Goal: Task Accomplishment & Management: Use online tool/utility

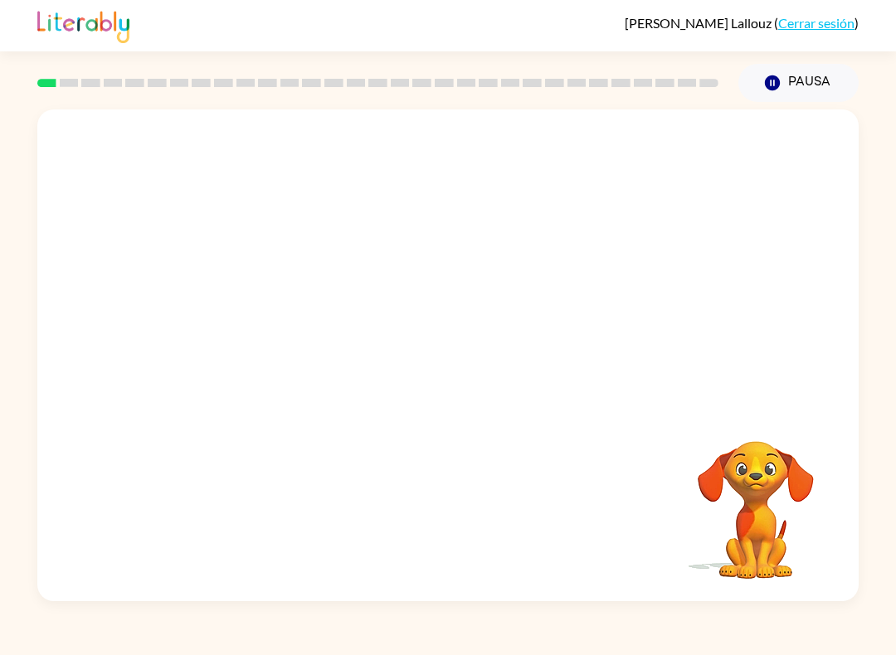
click at [251, 145] on video "Tu navegador debe admitir la reproducción de archivos .mp4 para usar Literably.…" at bounding box center [447, 258] width 821 height 297
click at [246, 144] on video "Tu navegador debe admitir la reproducción de archivos .mp4 para usar Literably.…" at bounding box center [447, 258] width 821 height 297
click at [246, 132] on video "Tu navegador debe admitir la reproducción de archivos .mp4 para usar Literably.…" at bounding box center [447, 258] width 821 height 297
click at [261, 147] on video "Tu navegador debe admitir la reproducción de archivos .mp4 para usar Literably.…" at bounding box center [447, 258] width 821 height 297
click at [266, 148] on video "Tu navegador debe admitir la reproducción de archivos .mp4 para usar Literably.…" at bounding box center [447, 258] width 821 height 297
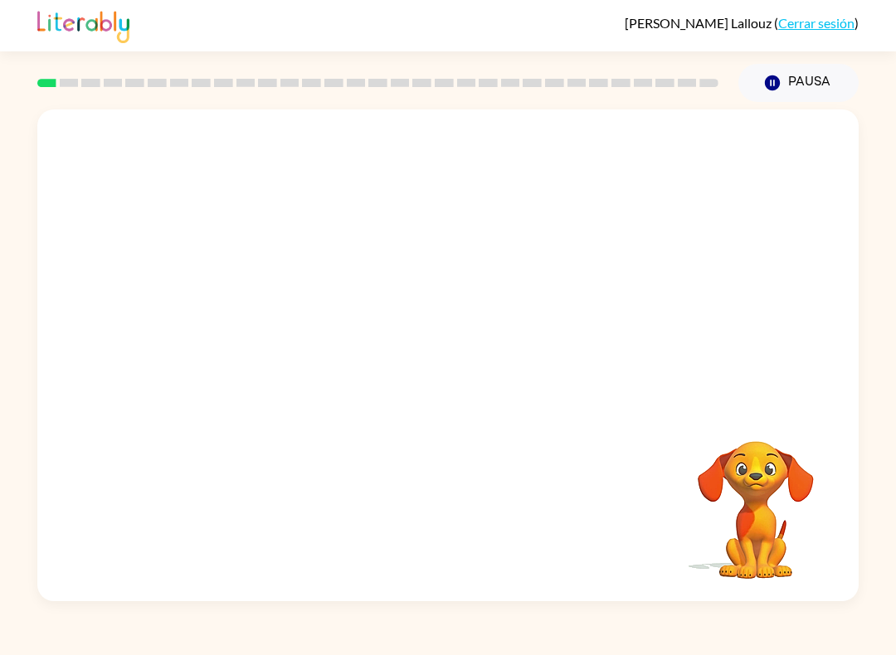
click at [241, 132] on video "Tu navegador debe admitir la reproducción de archivos .mp4 para usar Literably.…" at bounding box center [447, 258] width 821 height 297
click at [240, 131] on video "Tu navegador debe admitir la reproducción de archivos .mp4 para usar Literably.…" at bounding box center [447, 258] width 821 height 297
click at [250, 144] on video "Tu navegador debe admitir la reproducción de archivos .mp4 para usar Literably.…" at bounding box center [447, 258] width 821 height 297
click at [249, 144] on video "Tu navegador debe admitir la reproducción de archivos .mp4 para usar Literably.…" at bounding box center [447, 258] width 821 height 297
click at [247, 144] on video "Tu navegador debe admitir la reproducción de archivos .mp4 para usar Literably.…" at bounding box center [447, 258] width 821 height 297
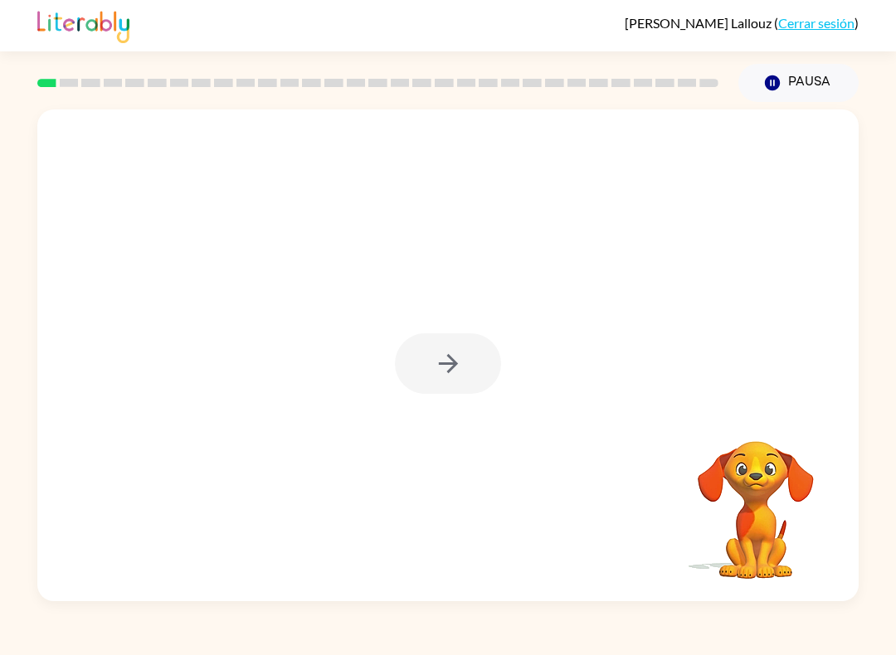
click at [491, 363] on div at bounding box center [448, 364] width 106 height 61
click at [450, 389] on button "button" at bounding box center [448, 364] width 106 height 61
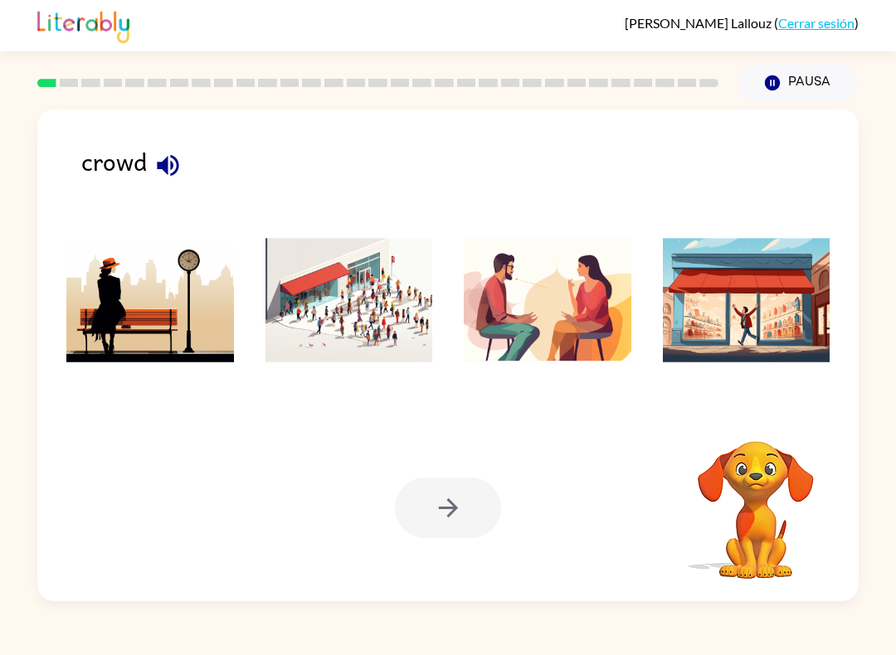
click at [163, 164] on icon "button" at bounding box center [168, 165] width 22 height 22
click at [385, 316] on img at bounding box center [350, 300] width 168 height 124
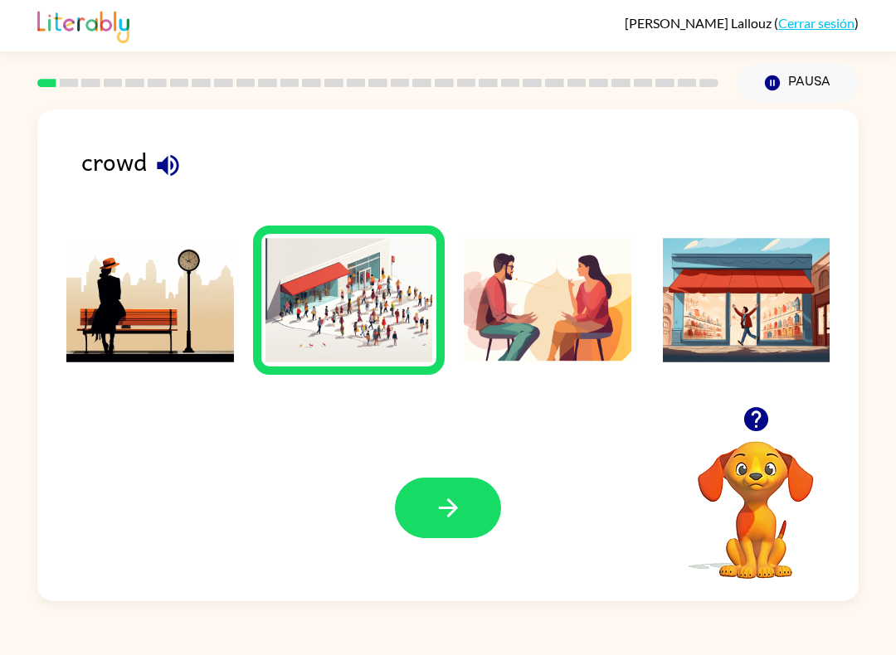
click at [458, 513] on icon "button" at bounding box center [448, 508] width 29 height 29
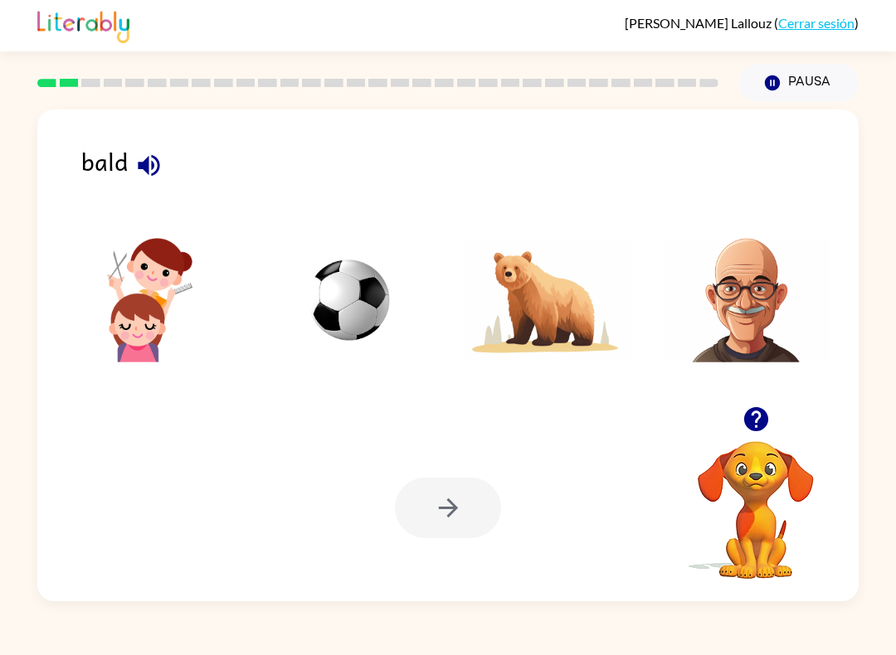
click at [147, 153] on icon "button" at bounding box center [148, 165] width 29 height 29
click at [741, 324] on img at bounding box center [747, 300] width 168 height 124
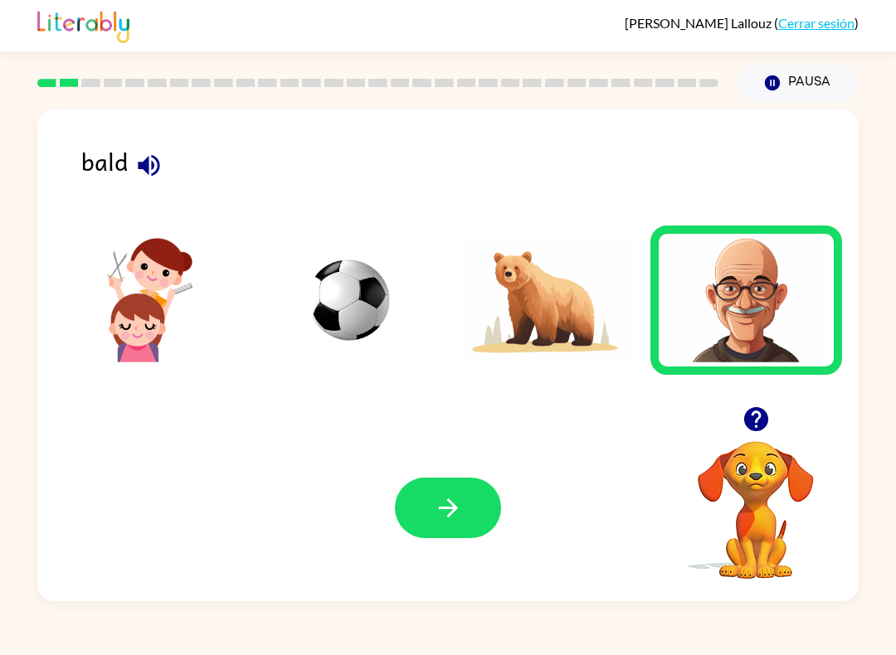
click at [470, 493] on button "button" at bounding box center [448, 508] width 106 height 61
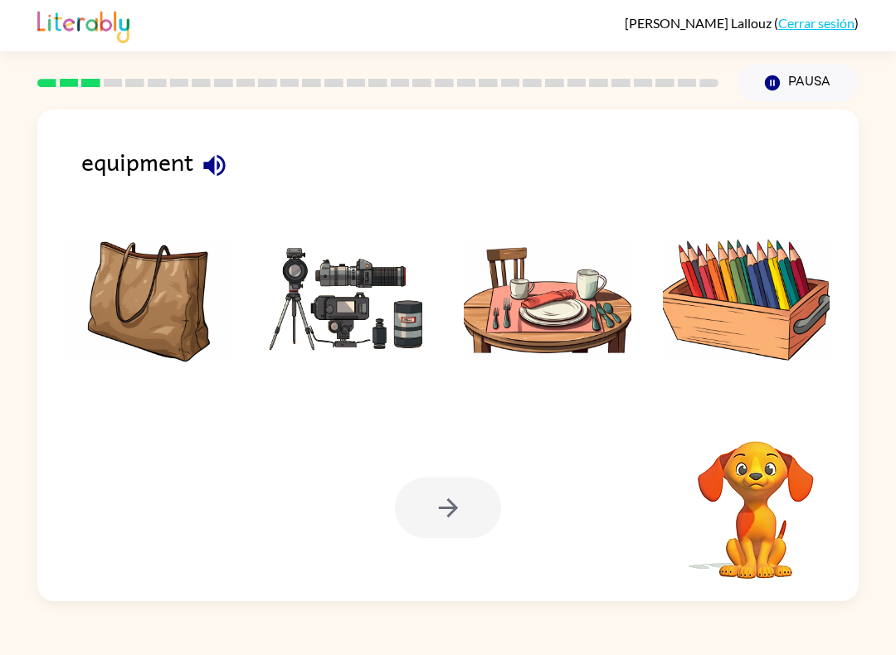
click at [209, 163] on icon "button" at bounding box center [214, 165] width 29 height 29
click at [390, 288] on img at bounding box center [350, 300] width 168 height 124
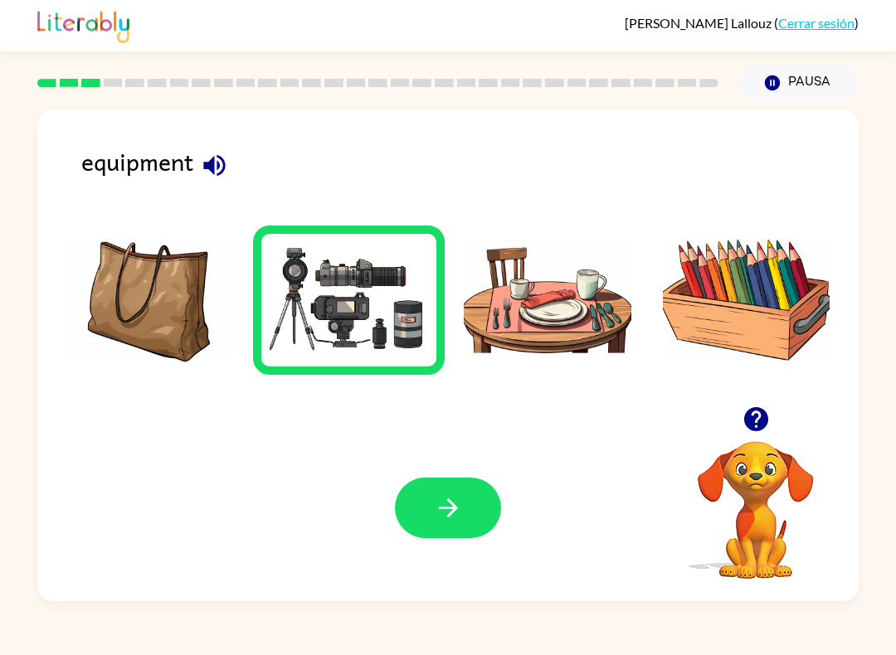
click at [468, 514] on button "button" at bounding box center [448, 508] width 106 height 61
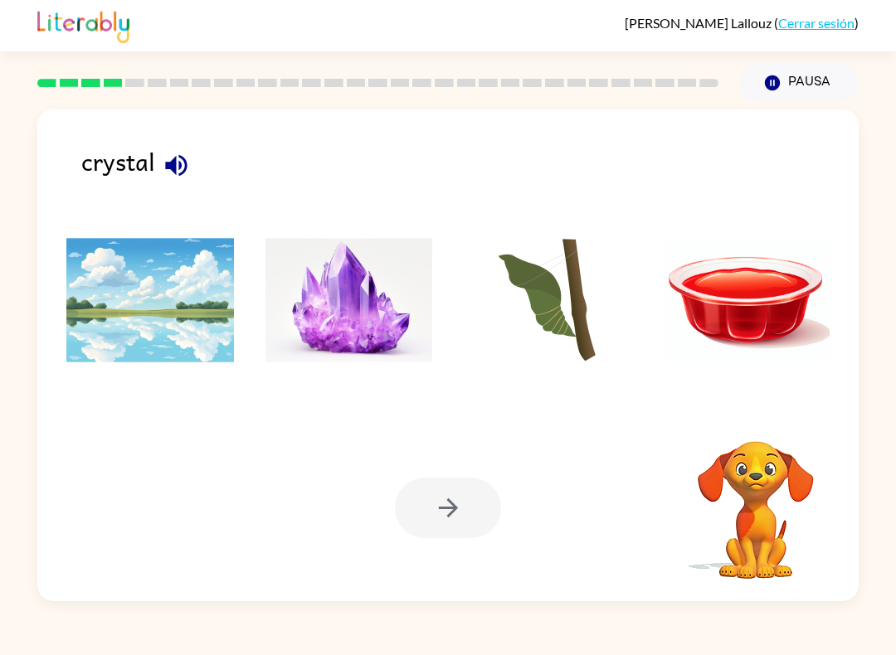
click at [339, 302] on img at bounding box center [350, 300] width 168 height 124
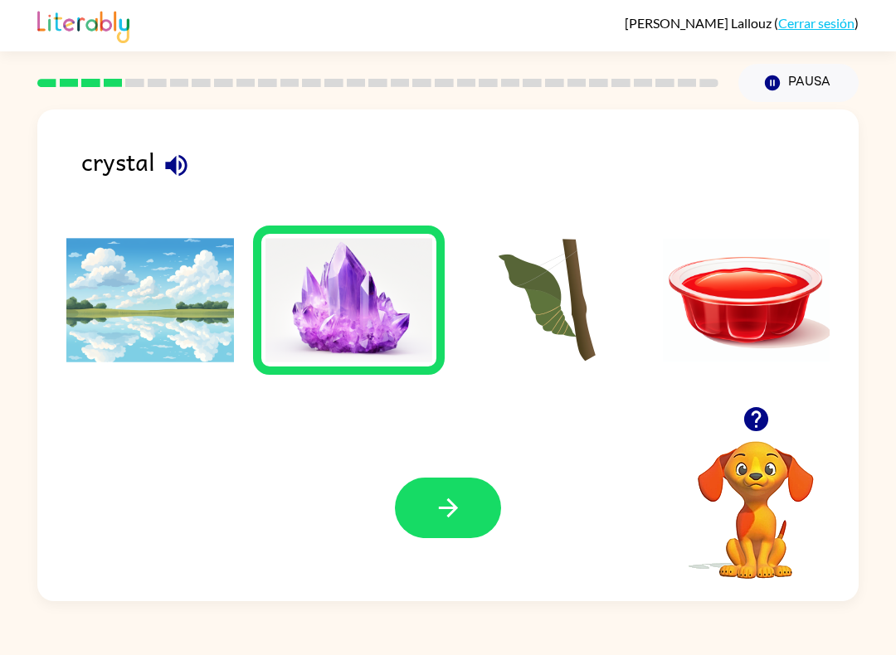
click at [467, 532] on button "button" at bounding box center [448, 508] width 106 height 61
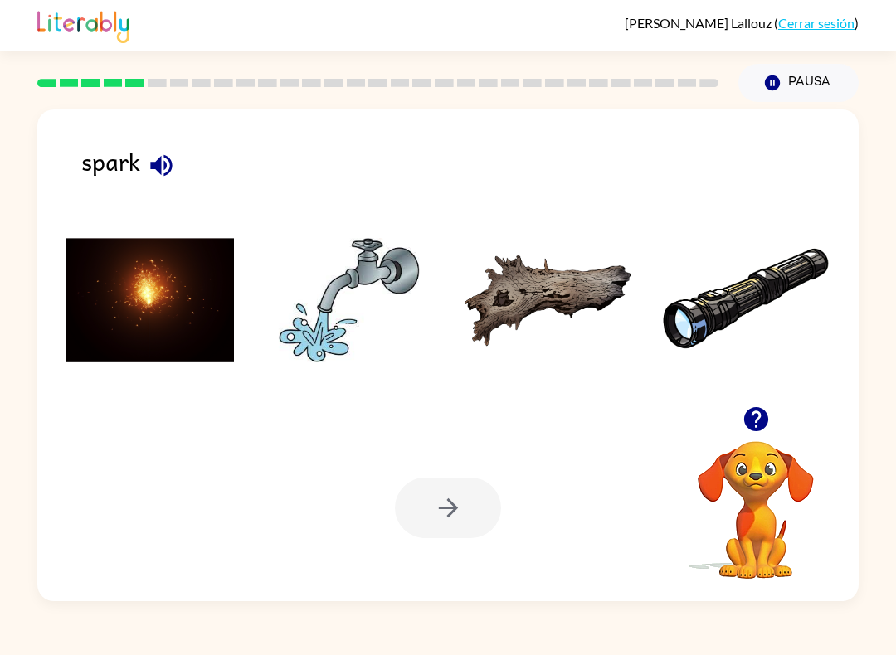
click at [129, 247] on img at bounding box center [150, 300] width 168 height 124
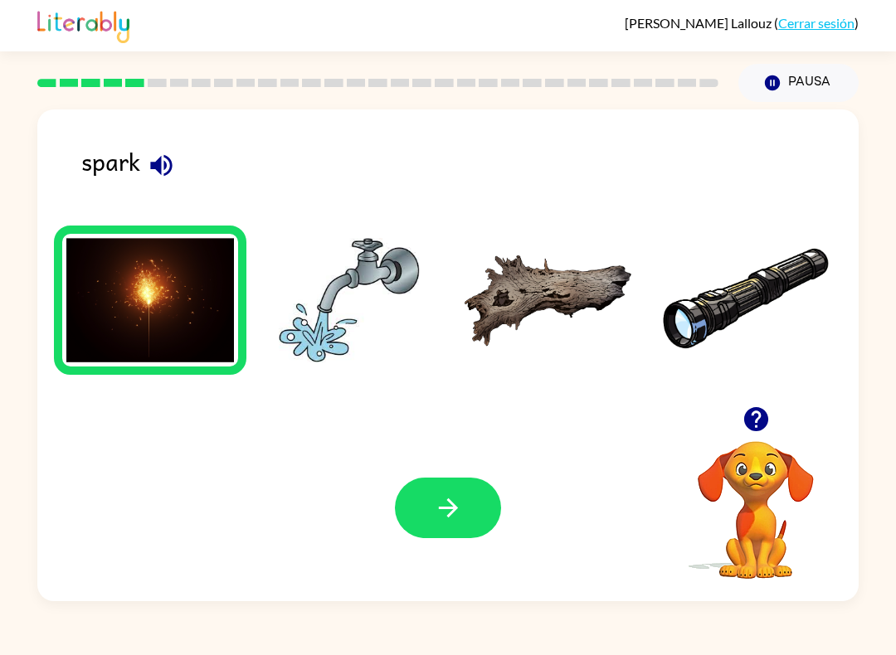
click at [436, 495] on icon "button" at bounding box center [448, 508] width 29 height 29
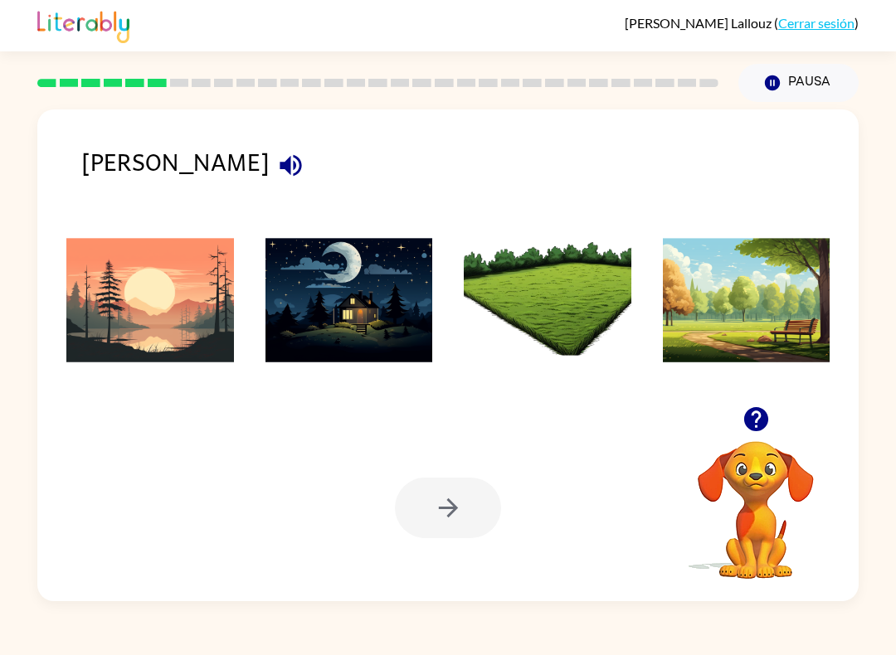
click at [479, 577] on div "Tu navegador debe admitir la reproducción de archivos .mp4 para usar Literably.…" at bounding box center [447, 508] width 821 height 187
click at [178, 302] on img at bounding box center [150, 300] width 168 height 124
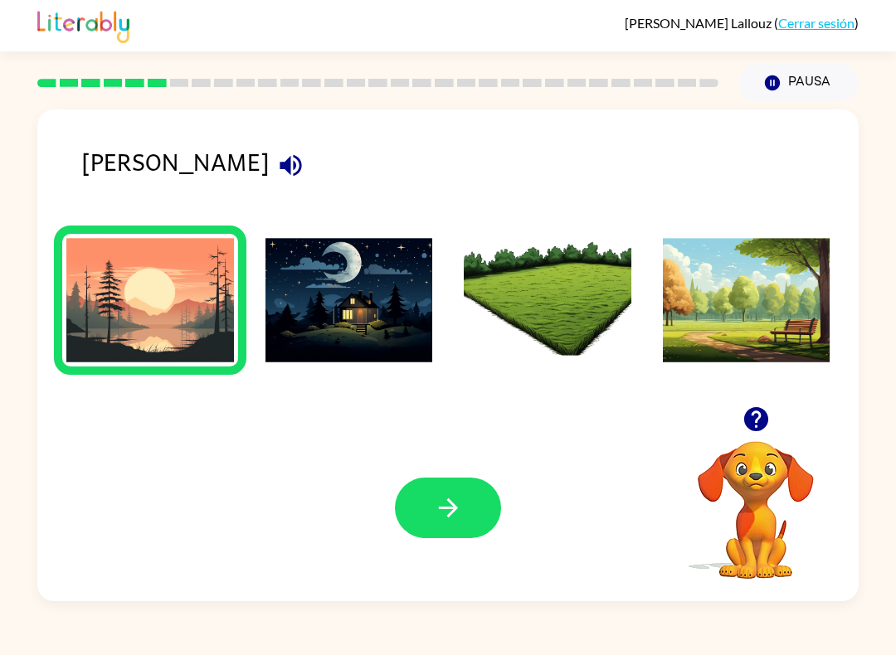
click at [449, 538] on button "button" at bounding box center [448, 508] width 106 height 61
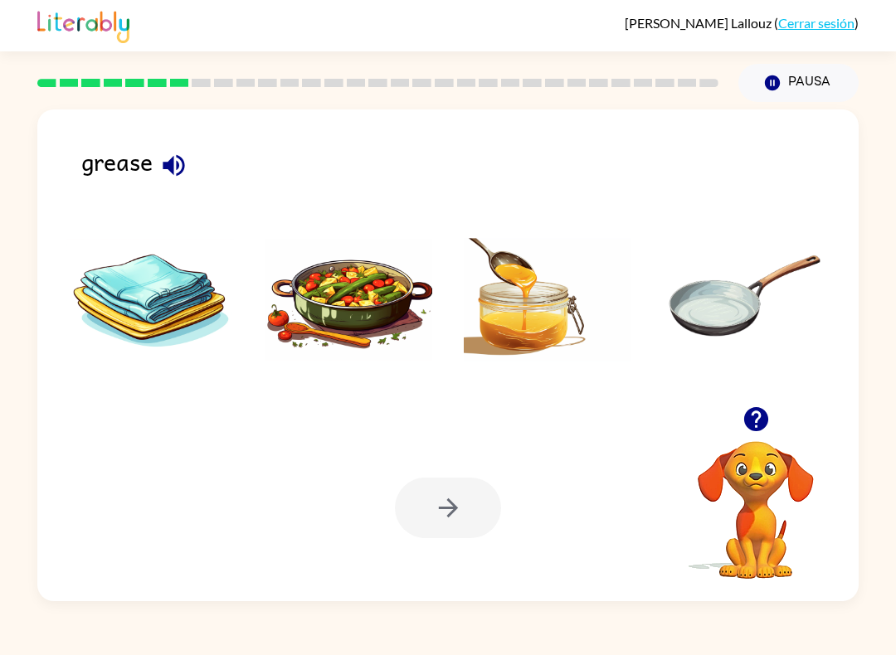
click at [680, 313] on img at bounding box center [747, 300] width 168 height 124
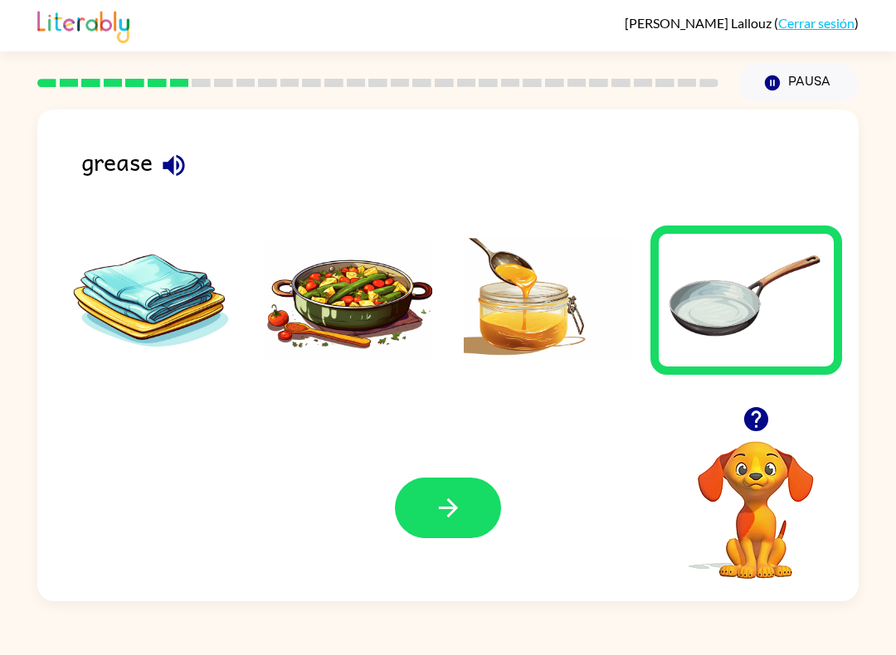
click at [445, 526] on button "button" at bounding box center [448, 508] width 106 height 61
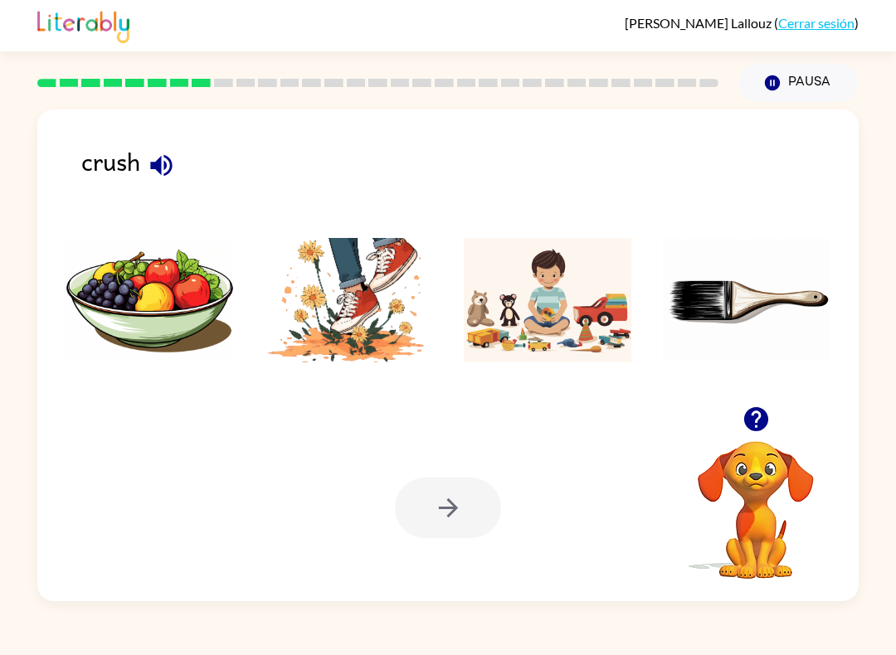
click at [343, 319] on img at bounding box center [350, 300] width 168 height 124
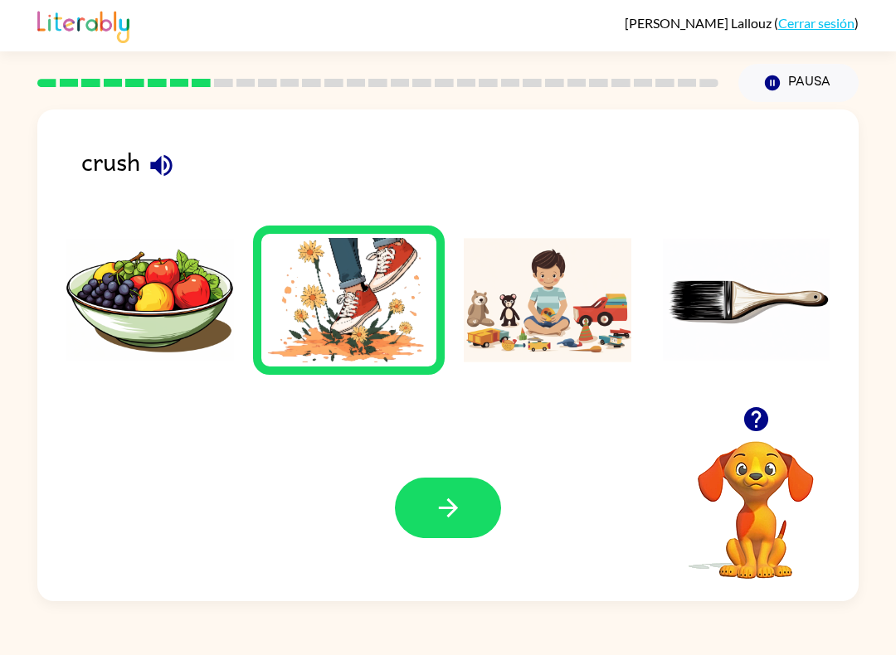
click at [441, 550] on div "Tu navegador debe admitir la reproducción de archivos .mp4 para usar Literably.…" at bounding box center [447, 508] width 821 height 187
click at [447, 499] on icon "button" at bounding box center [448, 508] width 29 height 29
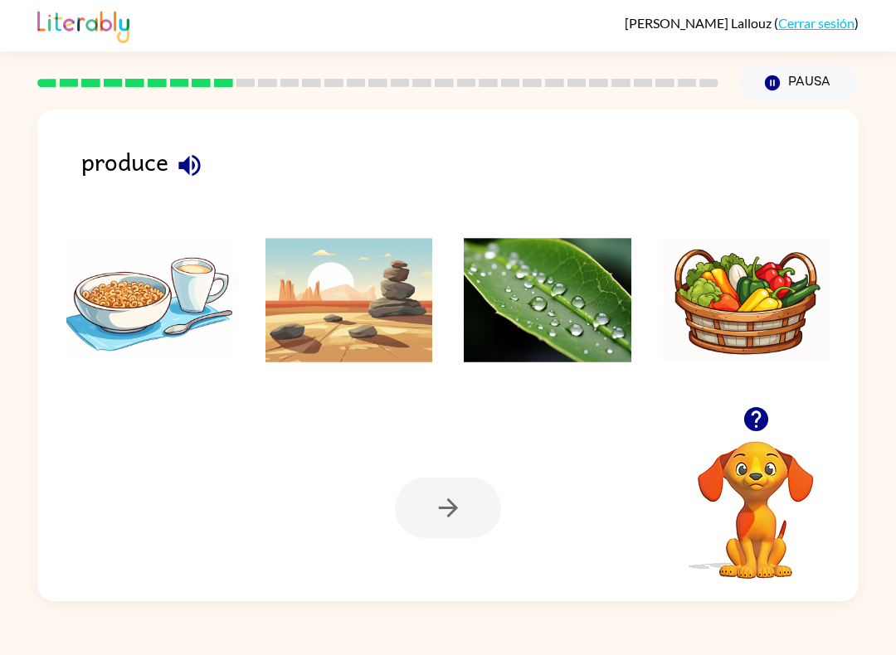
click at [780, 282] on img at bounding box center [747, 300] width 168 height 124
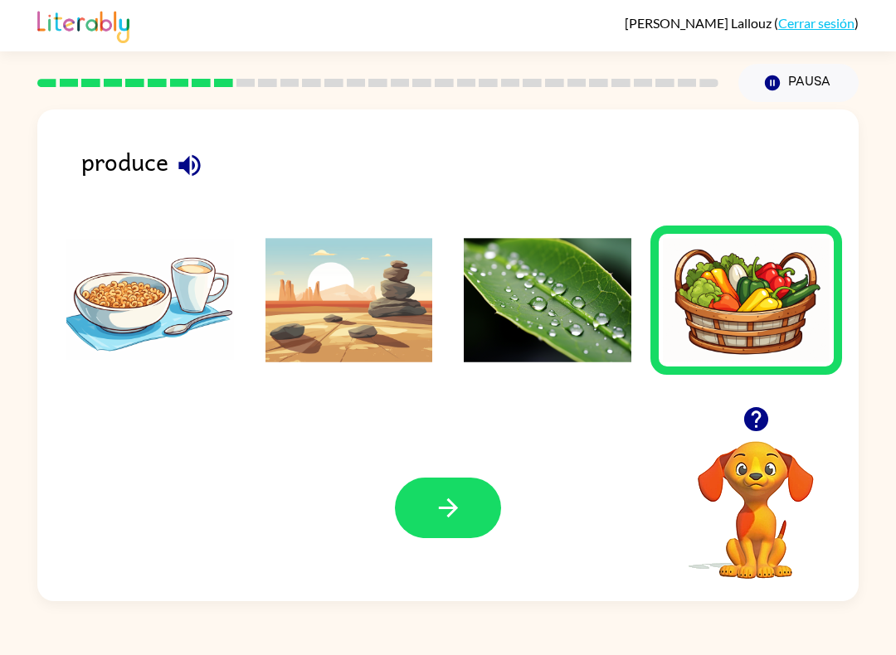
click at [477, 515] on button "button" at bounding box center [448, 508] width 106 height 61
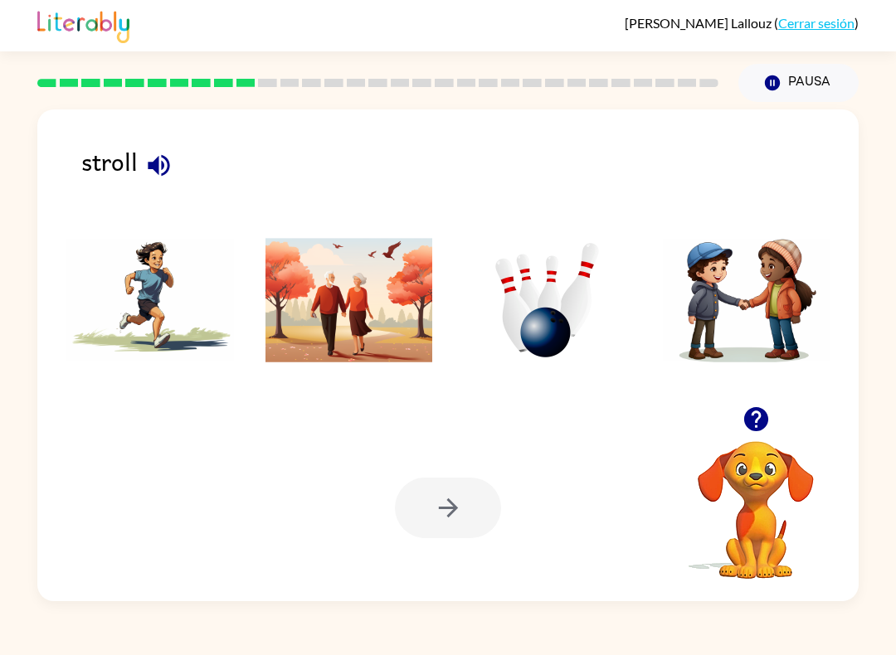
click at [355, 308] on img at bounding box center [350, 300] width 168 height 124
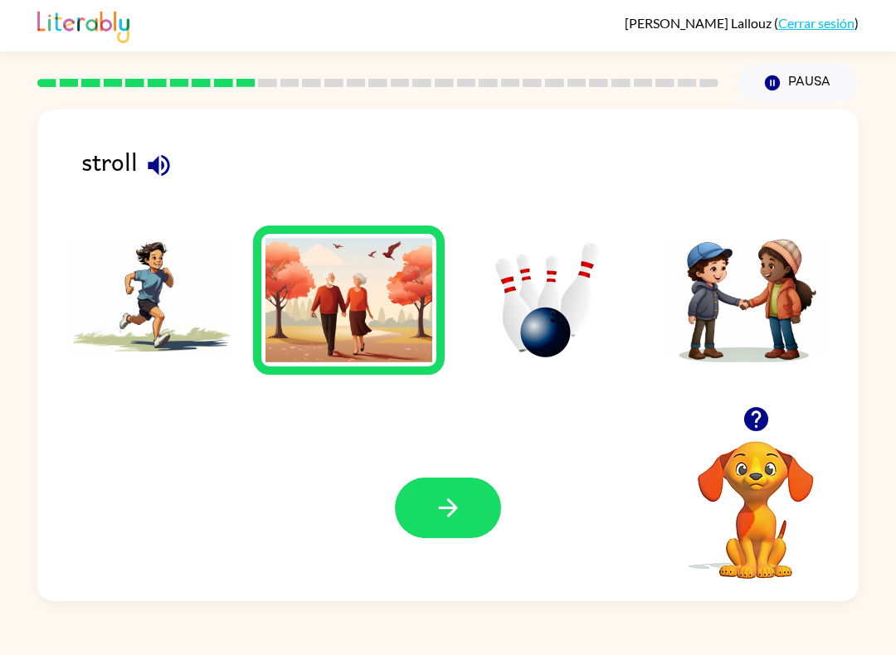
click at [158, 639] on div "[PERSON_NAME] ( Cerrar sesión ) Pausa Pausa stroll Tu navegador debe admitir la…" at bounding box center [448, 327] width 896 height 655
click at [440, 513] on icon "button" at bounding box center [448, 508] width 29 height 29
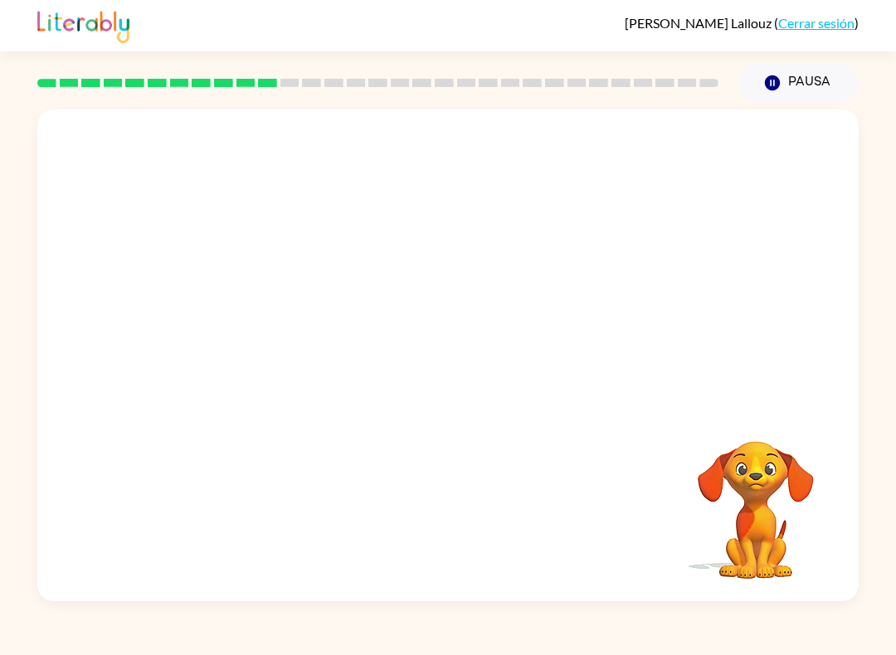
click at [134, 560] on div "Tu navegador debe admitir la reproducción de archivos .mp4 para usar Literably.…" at bounding box center [447, 356] width 821 height 492
click at [281, 220] on video "Tu navegador debe admitir la reproducción de archivos .mp4 para usar Literably.…" at bounding box center [447, 258] width 821 height 297
click at [286, 207] on video "Tu navegador debe admitir la reproducción de archivos .mp4 para usar Literably.…" at bounding box center [447, 258] width 821 height 297
click at [253, 225] on video "Tu navegador debe admitir la reproducción de archivos .mp4 para usar Literably.…" at bounding box center [447, 258] width 821 height 297
click at [298, 232] on video "Tu navegador debe admitir la reproducción de archivos .mp4 para usar Literably.…" at bounding box center [447, 258] width 821 height 297
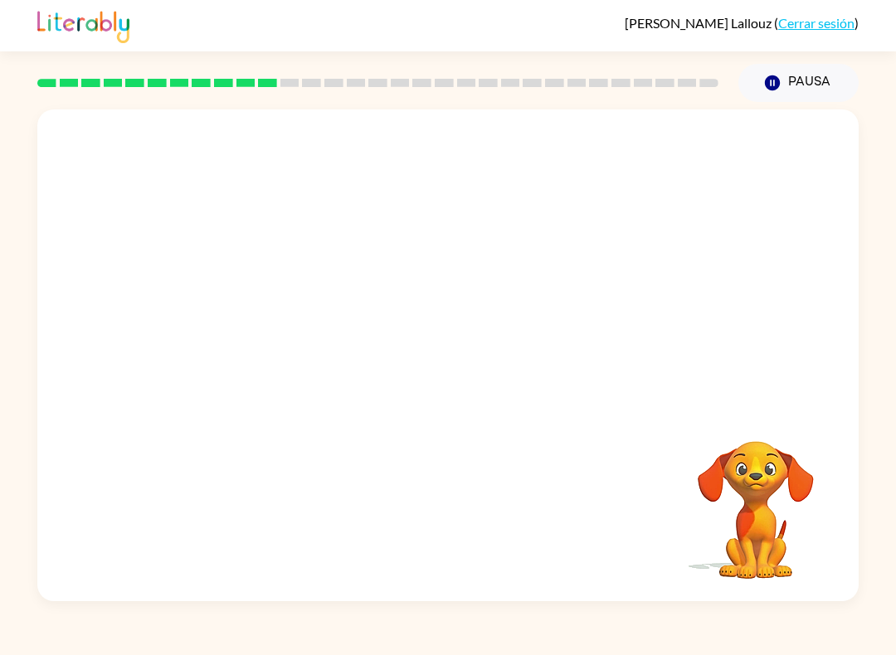
click at [683, 133] on video "Tu navegador debe admitir la reproducción de archivos .mp4 para usar Literably.…" at bounding box center [447, 258] width 821 height 297
click at [693, 154] on video "Tu navegador debe admitir la reproducción de archivos .mp4 para usar Literably.…" at bounding box center [447, 258] width 821 height 297
click at [689, 157] on video "Tu navegador debe admitir la reproducción de archivos .mp4 para usar Literably.…" at bounding box center [447, 258] width 821 height 297
click at [689, 153] on video "Tu navegador debe admitir la reproducción de archivos .mp4 para usar Literably.…" at bounding box center [447, 258] width 821 height 297
click at [686, 155] on video "Tu navegador debe admitir la reproducción de archivos .mp4 para usar Literably.…" at bounding box center [447, 258] width 821 height 297
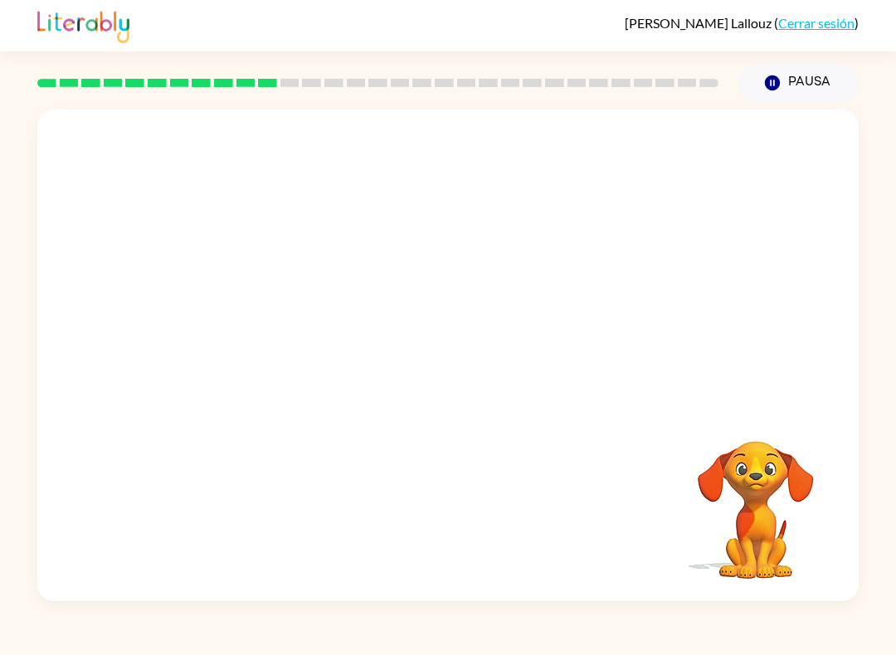
click at [684, 158] on video "Tu navegador debe admitir la reproducción de archivos .mp4 para usar Literably.…" at bounding box center [447, 258] width 821 height 297
click at [694, 151] on video "Tu navegador debe admitir la reproducción de archivos .mp4 para usar Literably.…" at bounding box center [447, 258] width 821 height 297
click at [708, 158] on video "Tu navegador debe admitir la reproducción de archivos .mp4 para usar Literably.…" at bounding box center [447, 258] width 821 height 297
click at [448, 351] on div at bounding box center [448, 364] width 106 height 61
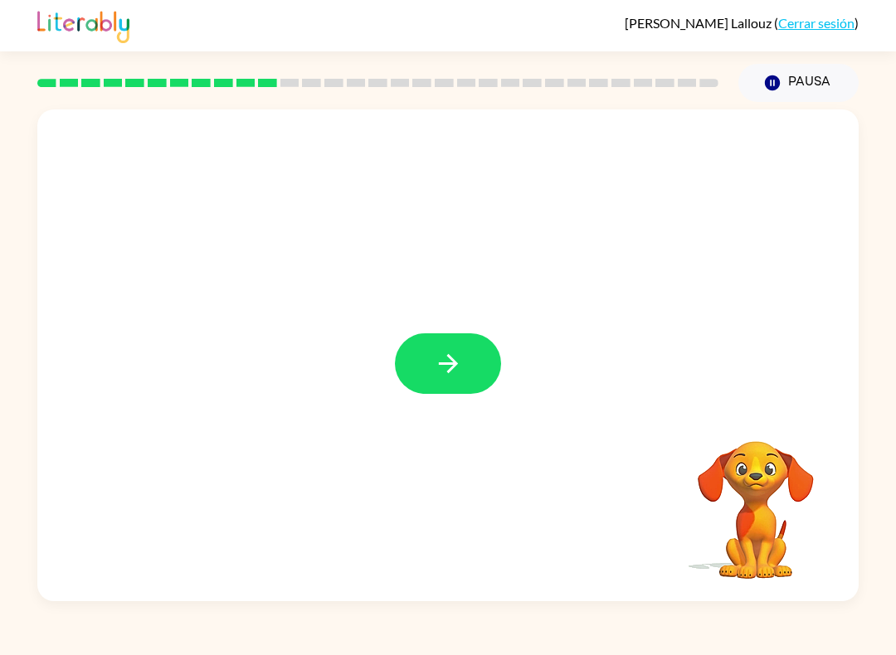
click at [439, 358] on icon "button" at bounding box center [448, 363] width 29 height 29
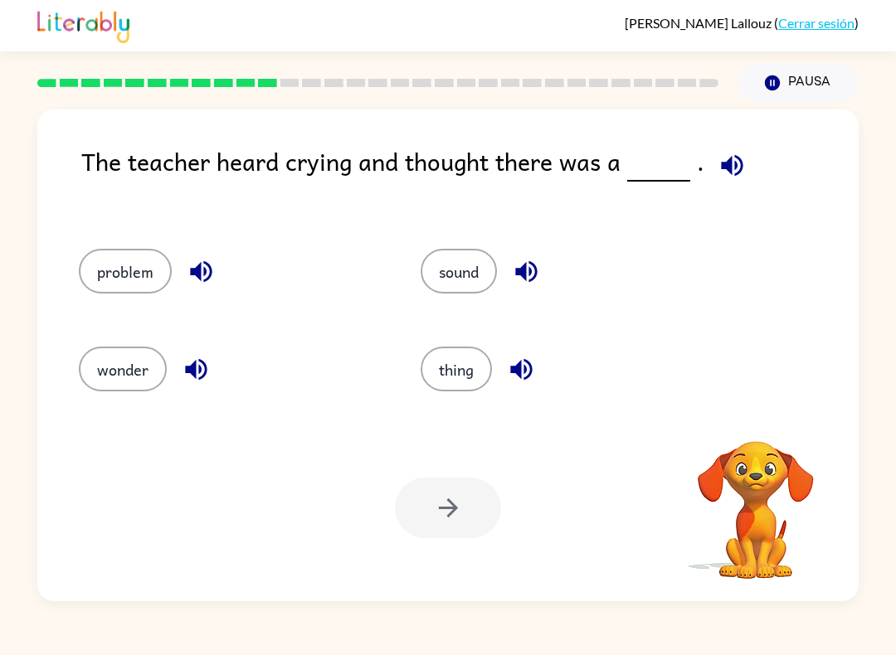
click at [738, 163] on icon "button" at bounding box center [732, 165] width 29 height 29
click at [190, 268] on icon "button" at bounding box center [201, 271] width 29 height 29
click at [108, 273] on button "problem" at bounding box center [125, 271] width 93 height 45
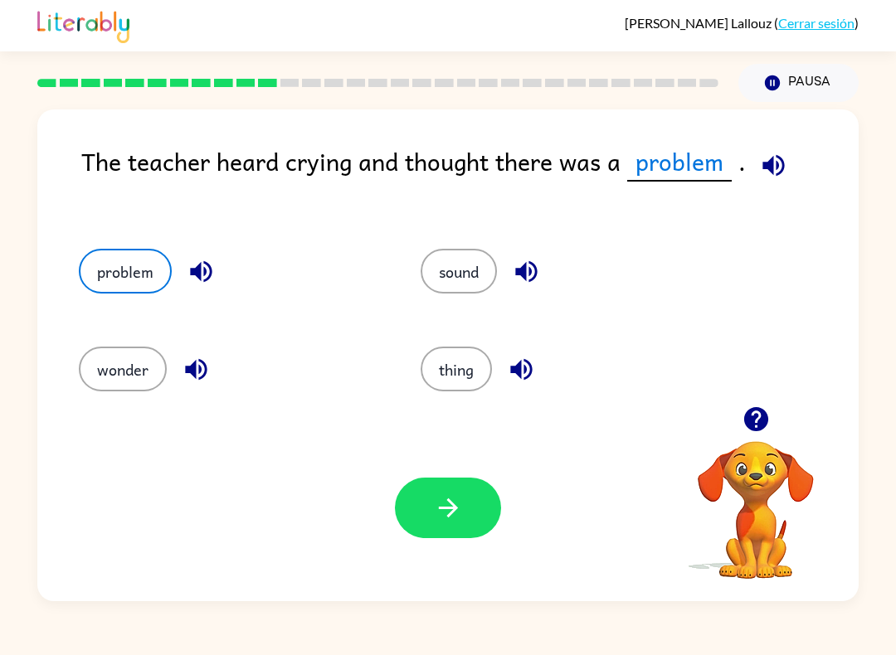
click at [429, 517] on button "button" at bounding box center [448, 508] width 106 height 61
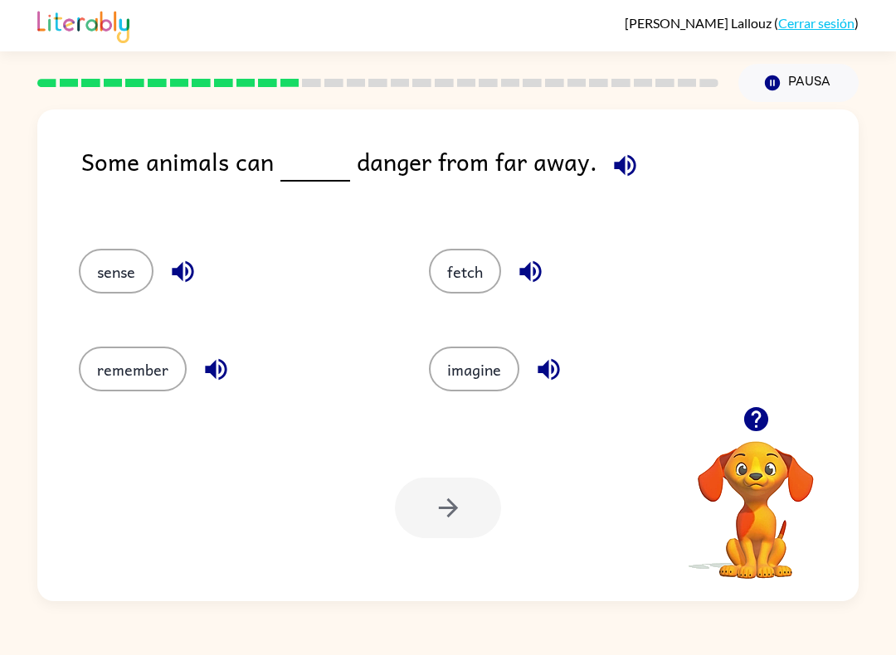
click at [124, 261] on button "sense" at bounding box center [116, 271] width 75 height 45
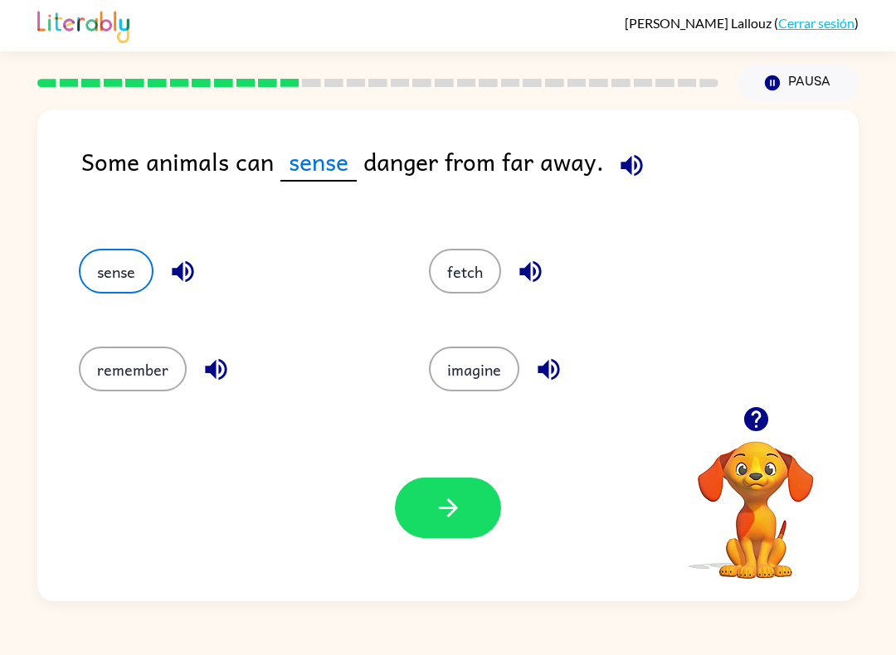
click at [421, 488] on button "button" at bounding box center [448, 508] width 106 height 61
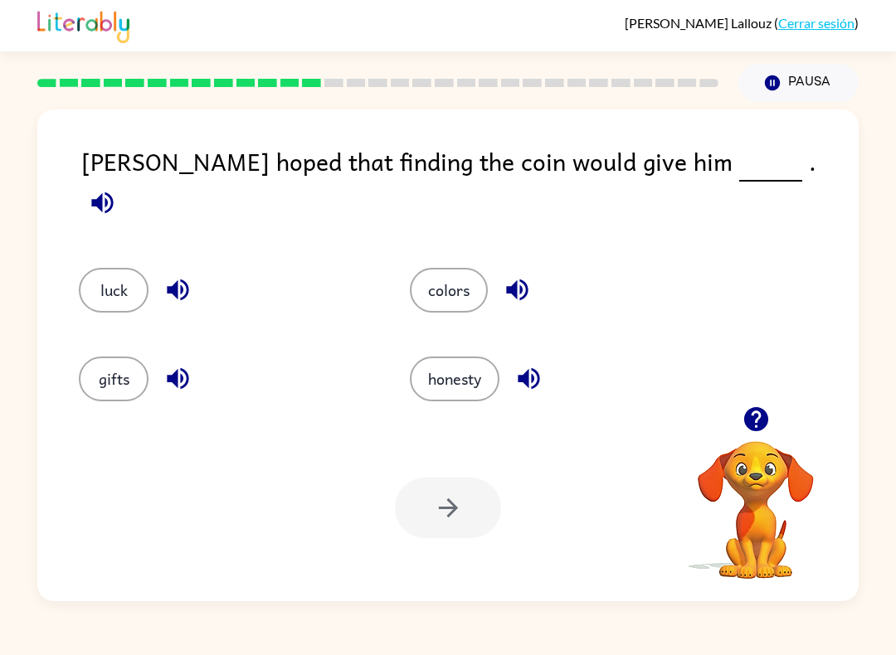
click at [117, 188] on icon "button" at bounding box center [102, 202] width 29 height 29
click at [113, 268] on button "luck" at bounding box center [114, 290] width 70 height 45
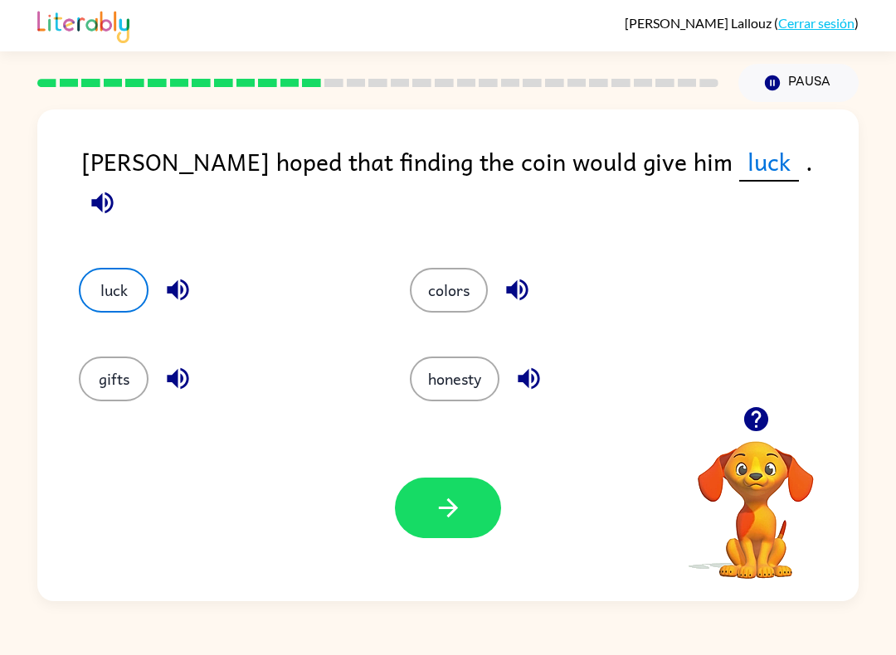
click at [457, 506] on icon "button" at bounding box center [448, 508] width 29 height 29
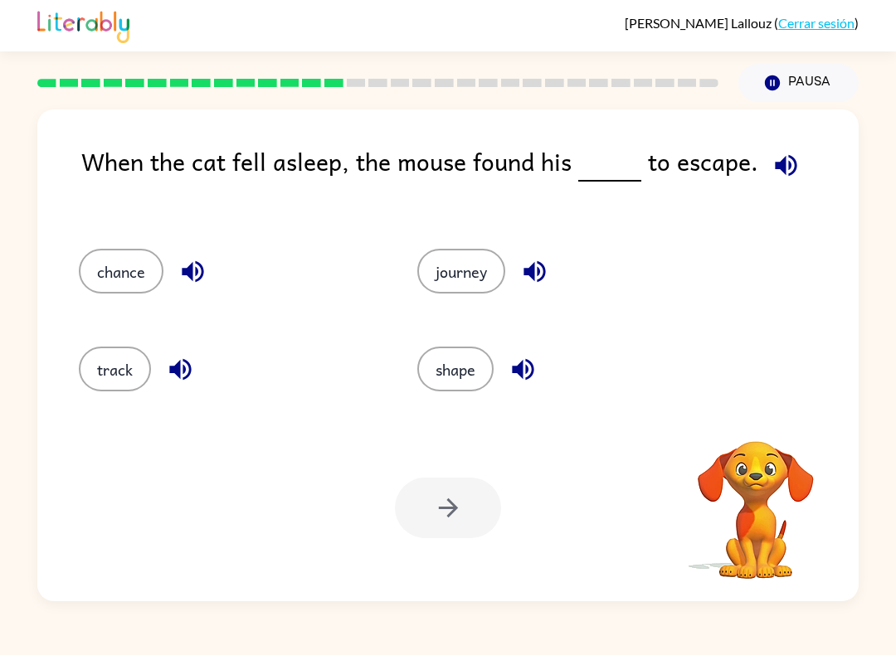
click at [115, 367] on button "track" at bounding box center [115, 369] width 72 height 45
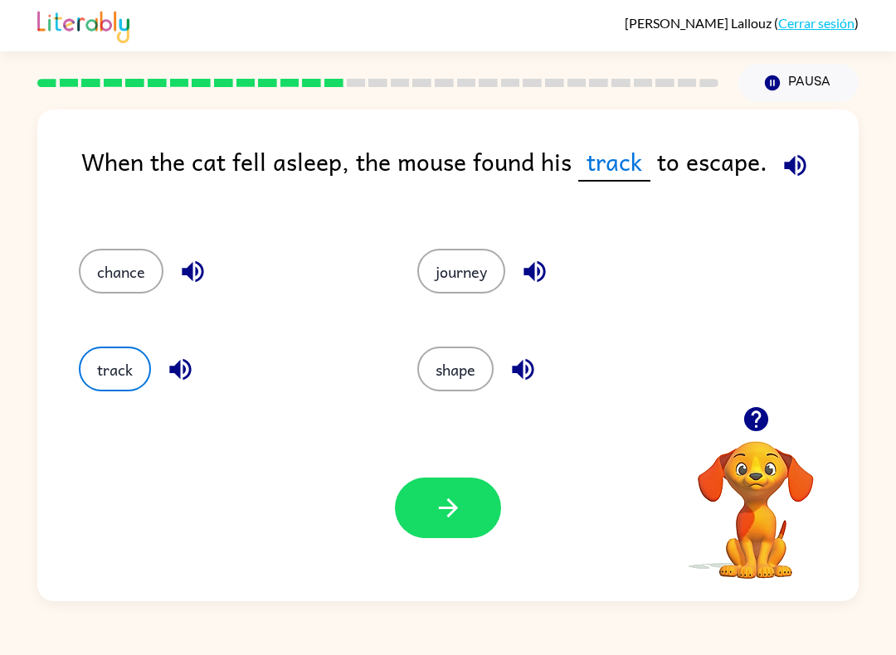
click at [426, 512] on button "button" at bounding box center [448, 508] width 106 height 61
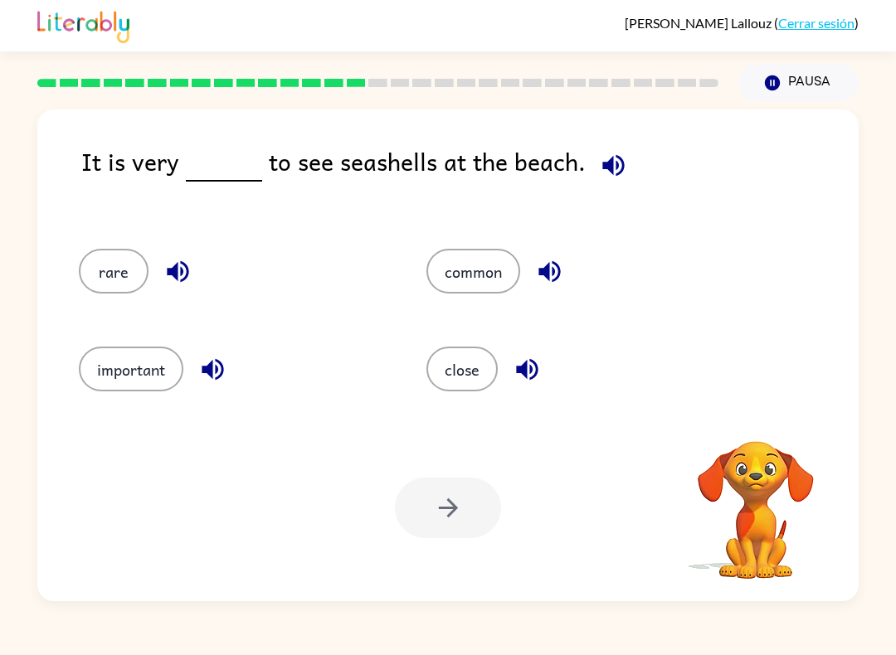
click at [128, 373] on button "important" at bounding box center [131, 369] width 105 height 45
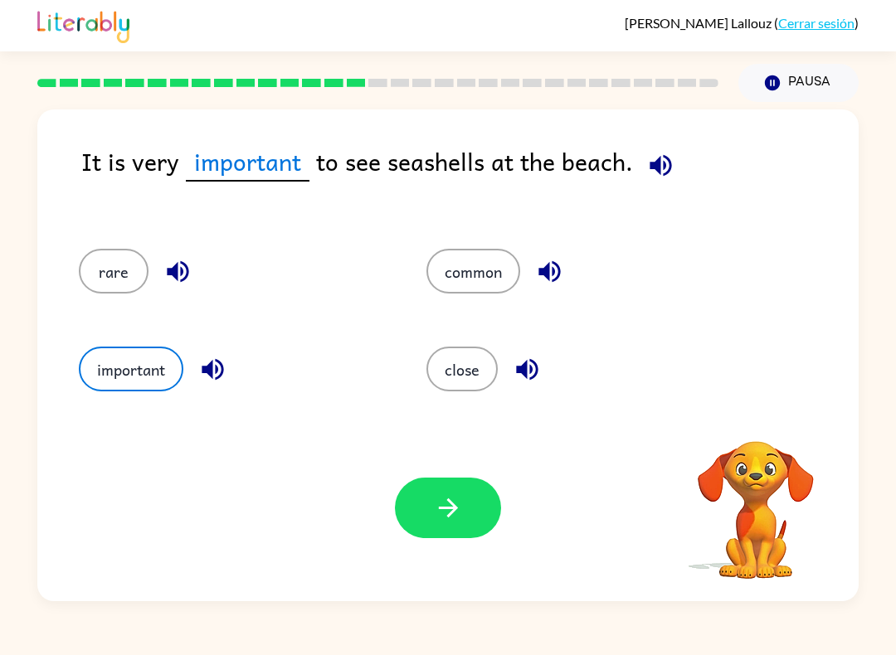
click at [434, 523] on icon "button" at bounding box center [448, 508] width 29 height 29
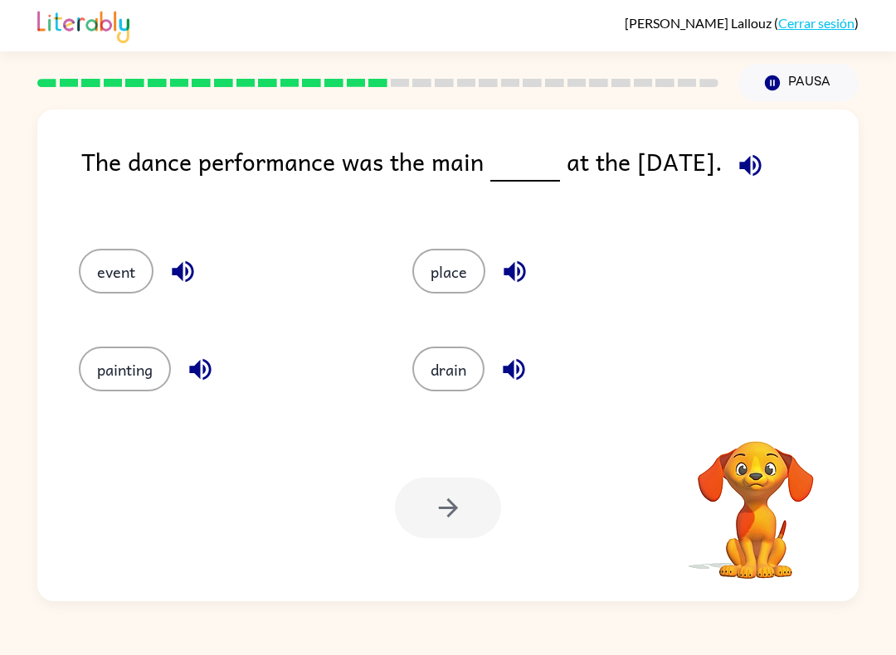
click at [134, 280] on button "event" at bounding box center [116, 271] width 75 height 45
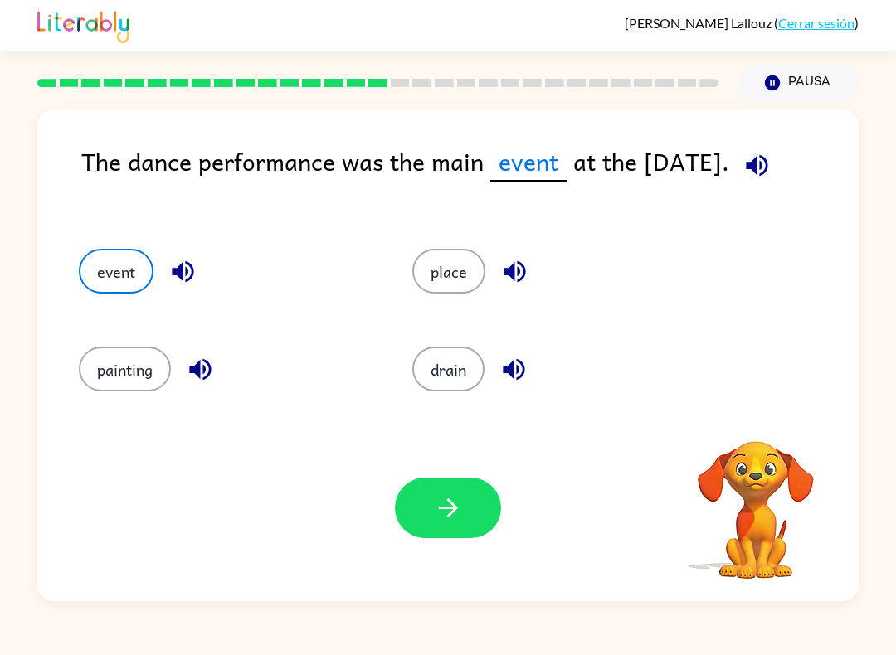
click at [441, 524] on button "button" at bounding box center [448, 508] width 106 height 61
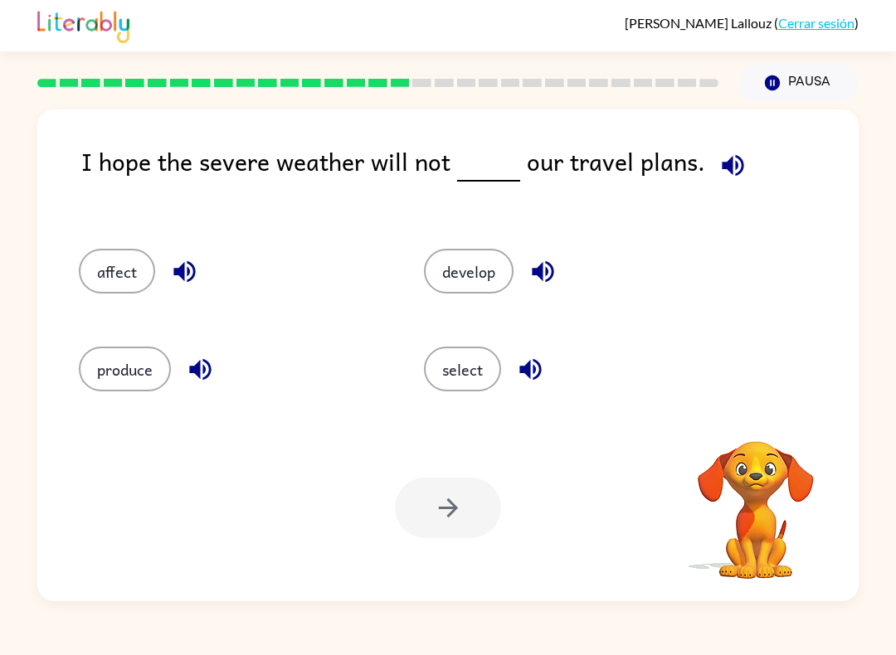
click at [124, 273] on button "affect" at bounding box center [117, 271] width 76 height 45
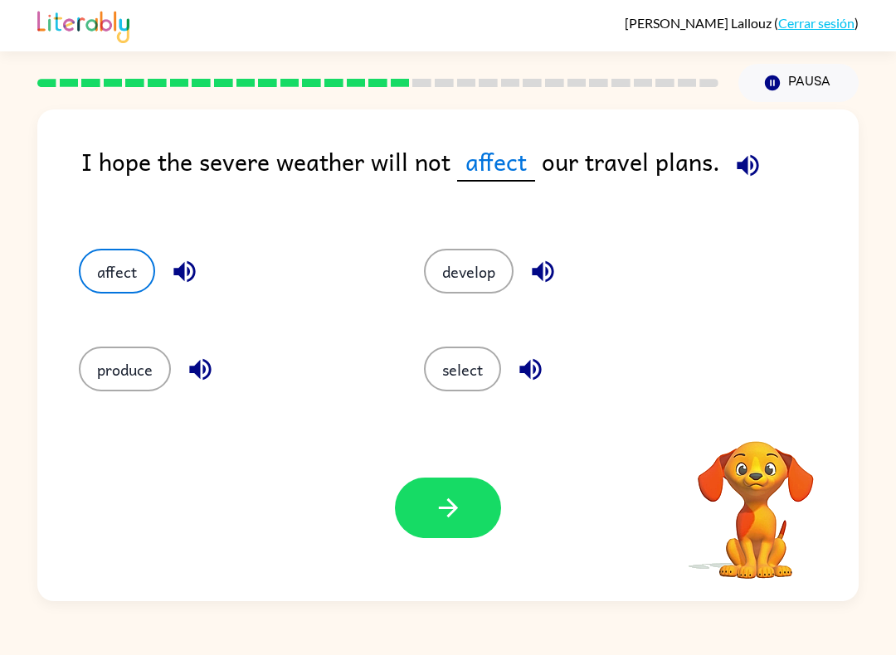
click at [454, 535] on button "button" at bounding box center [448, 508] width 106 height 61
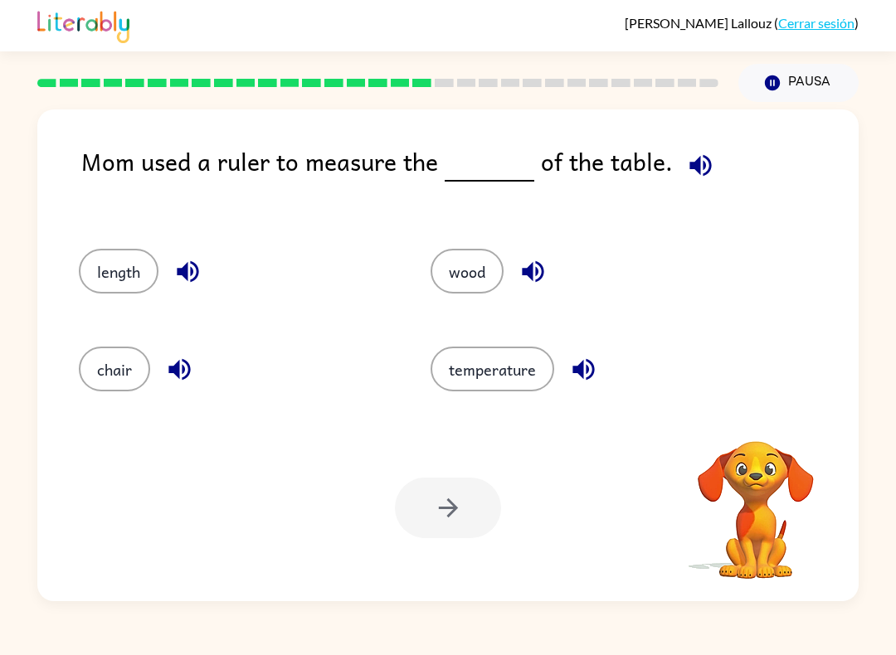
click at [475, 265] on button "wood" at bounding box center [467, 271] width 73 height 45
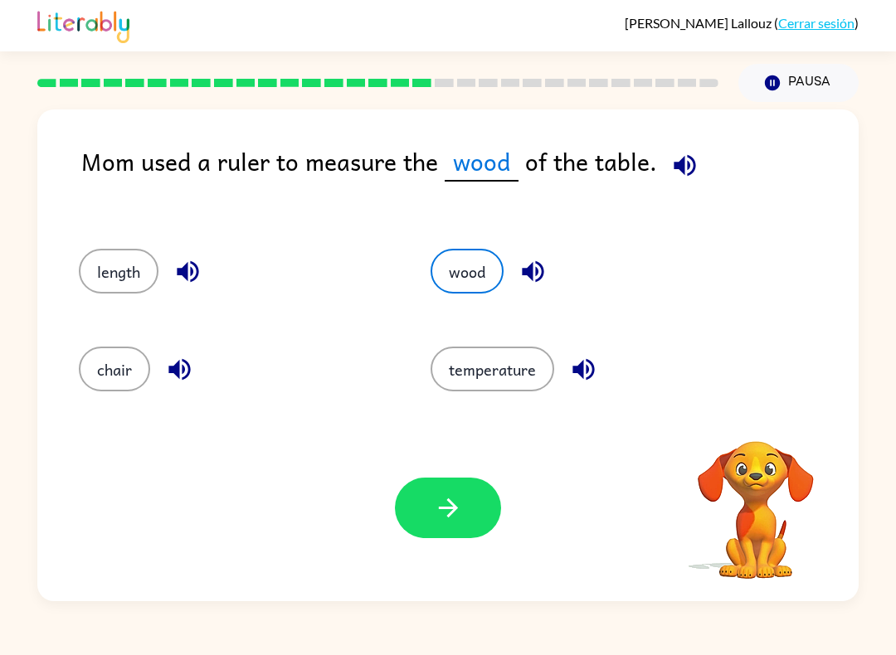
click at [439, 506] on icon "button" at bounding box center [448, 508] width 29 height 29
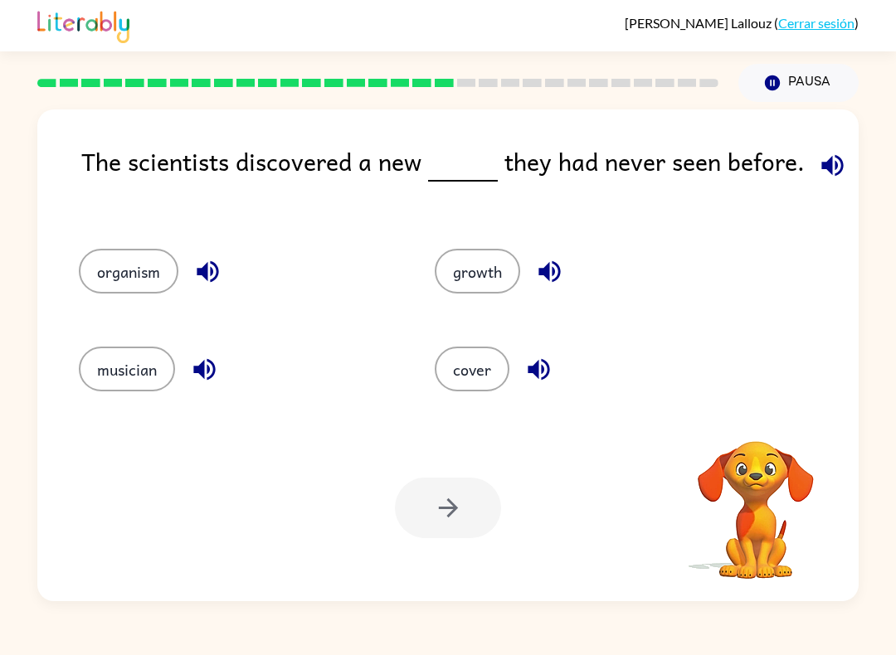
click at [128, 279] on button "organism" at bounding box center [129, 271] width 100 height 45
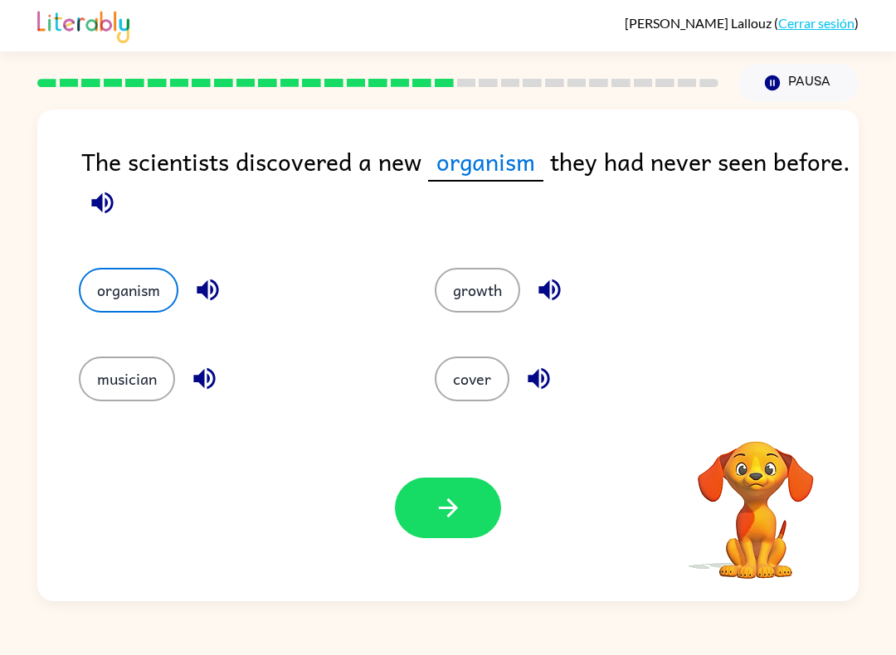
click at [447, 508] on icon "button" at bounding box center [448, 508] width 29 height 29
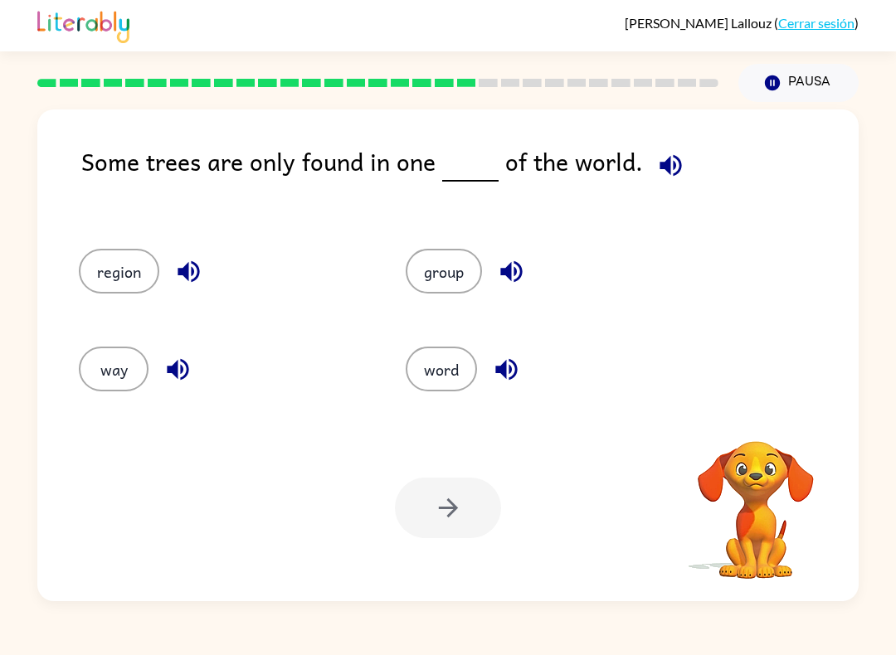
click at [126, 389] on button "way" at bounding box center [114, 369] width 70 height 45
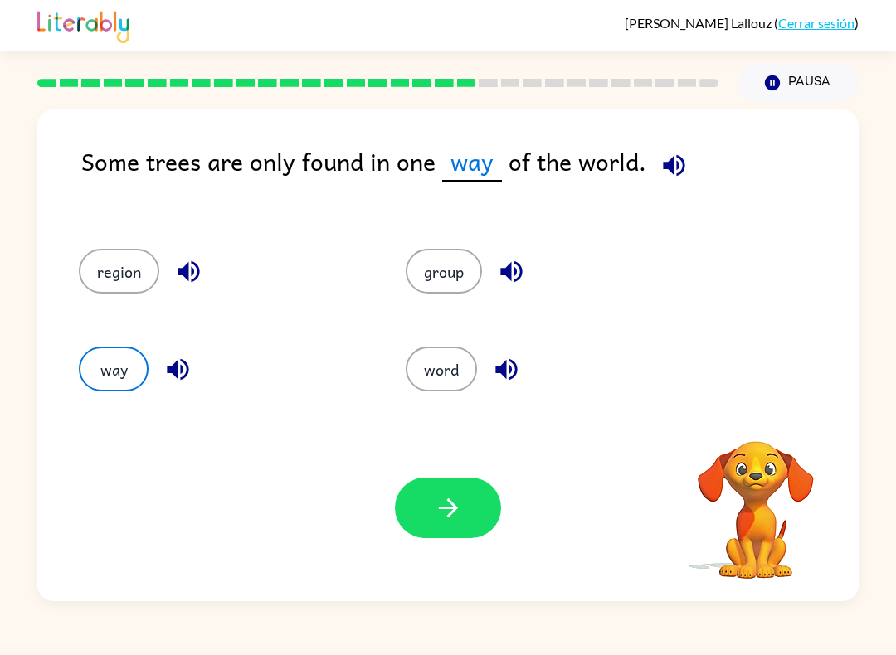
click at [429, 508] on button "button" at bounding box center [448, 508] width 106 height 61
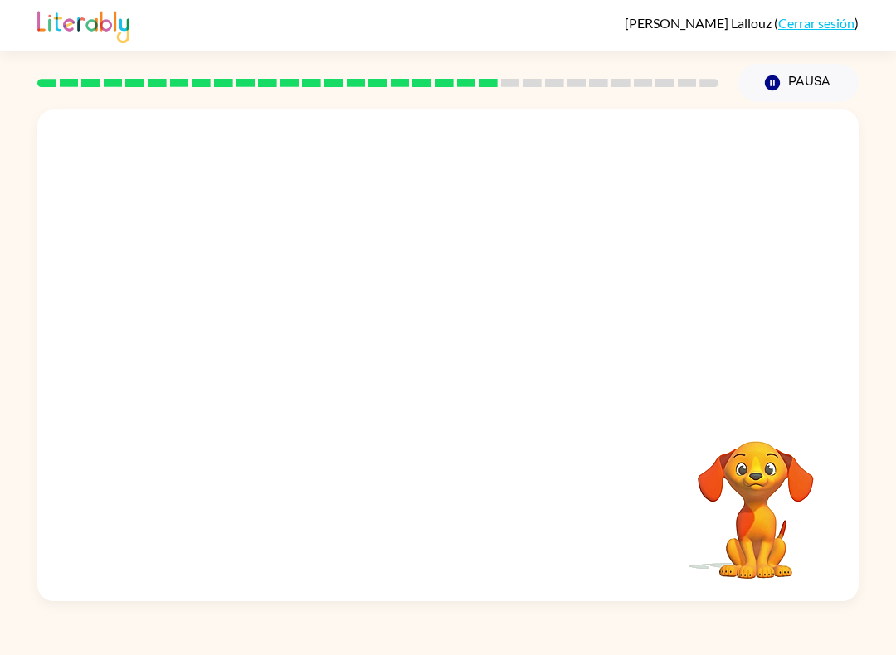
click at [290, 266] on video "Tu navegador debe admitir la reproducción de archivos .mp4 para usar Literably.…" at bounding box center [447, 258] width 821 height 297
click at [279, 268] on video "Tu navegador debe admitir la reproducción de archivos .mp4 para usar Literably.…" at bounding box center [447, 258] width 821 height 297
click at [293, 363] on video "Tu navegador debe admitir la reproducción de archivos .mp4 para usar Literably.…" at bounding box center [447, 258] width 821 height 297
click at [567, 270] on video "Tu navegador debe admitir la reproducción de archivos .mp4 para usar Literably.…" at bounding box center [447, 258] width 821 height 297
click at [531, 279] on video "Tu navegador debe admitir la reproducción de archivos .mp4 para usar Literably.…" at bounding box center [447, 258] width 821 height 297
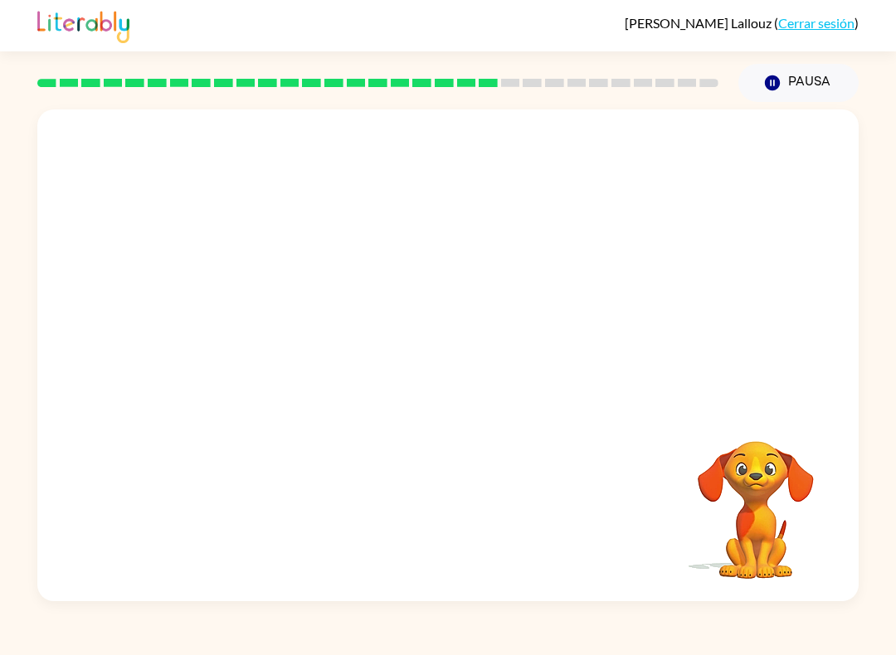
click at [536, 357] on video "Tu navegador debe admitir la reproducción de archivos .mp4 para usar Literably.…" at bounding box center [447, 258] width 821 height 297
click at [309, 127] on video "Tu navegador debe admitir la reproducción de archivos .mp4 para usar Literably.…" at bounding box center [447, 258] width 821 height 297
click at [289, 158] on video "Tu navegador debe admitir la reproducción de archivos .mp4 para usar Literably.…" at bounding box center [447, 258] width 821 height 297
click at [290, 144] on video "Tu navegador debe admitir la reproducción de archivos .mp4 para usar Literably.…" at bounding box center [447, 258] width 821 height 297
click at [291, 144] on video "Tu navegador debe admitir la reproducción de archivos .mp4 para usar Literably.…" at bounding box center [447, 258] width 821 height 297
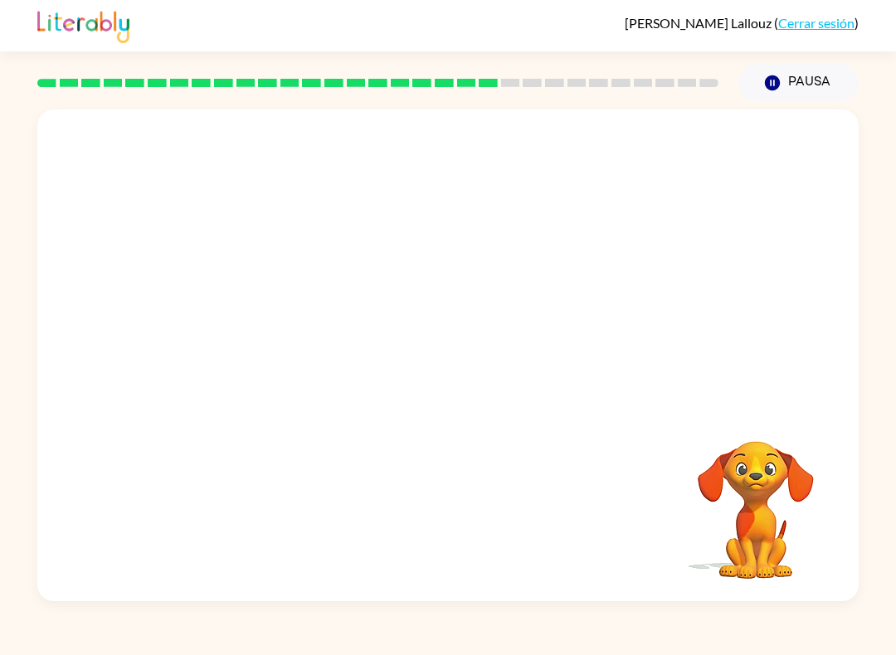
click at [283, 145] on video "Tu navegador debe admitir la reproducción de archivos .mp4 para usar Literably.…" at bounding box center [447, 258] width 821 height 297
click at [438, 361] on div at bounding box center [448, 364] width 106 height 61
click at [434, 368] on icon "button" at bounding box center [448, 363] width 29 height 29
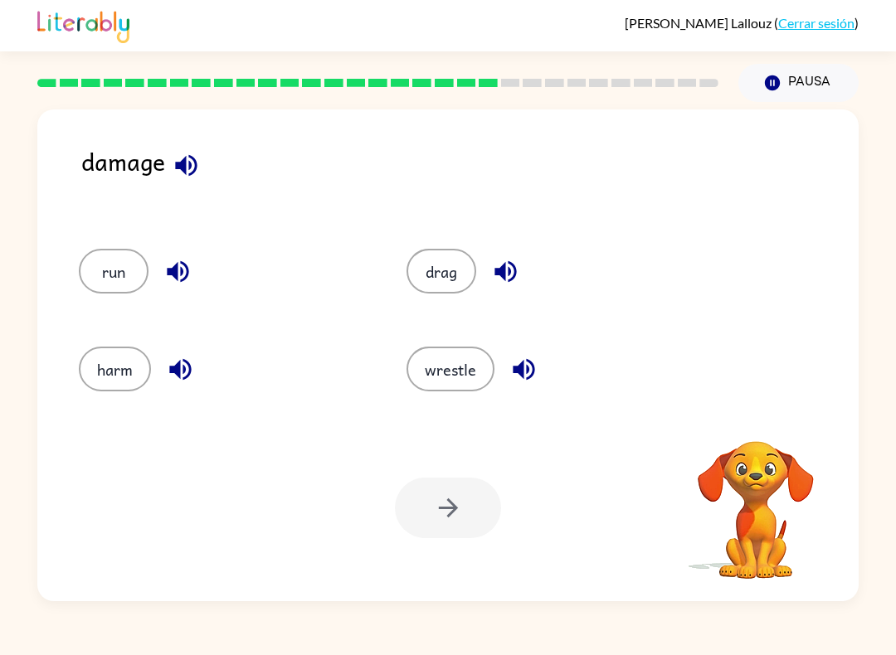
click at [194, 171] on icon "button" at bounding box center [186, 165] width 22 height 22
click at [117, 281] on button "run" at bounding box center [114, 271] width 70 height 45
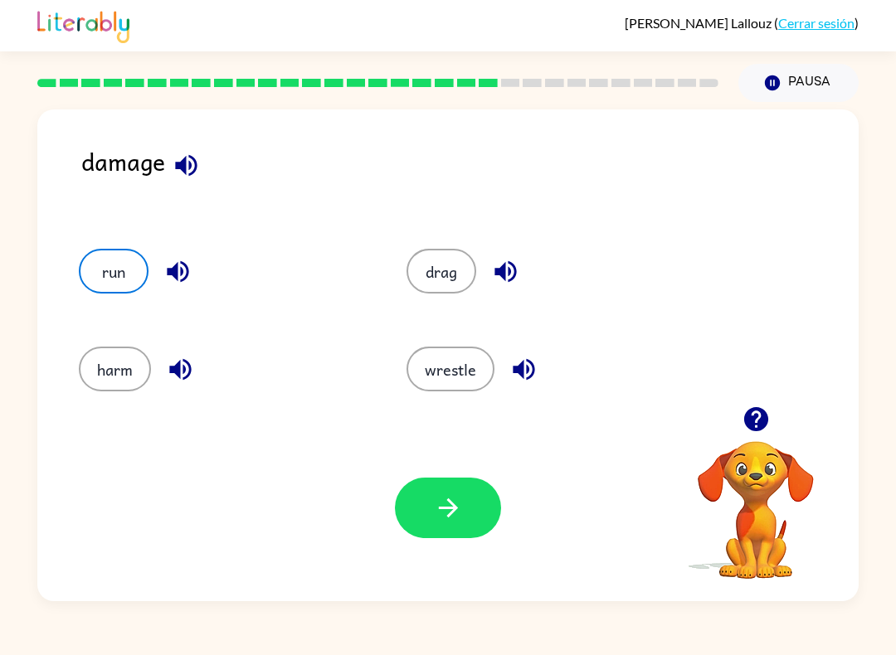
click at [441, 506] on icon "button" at bounding box center [448, 508] width 29 height 29
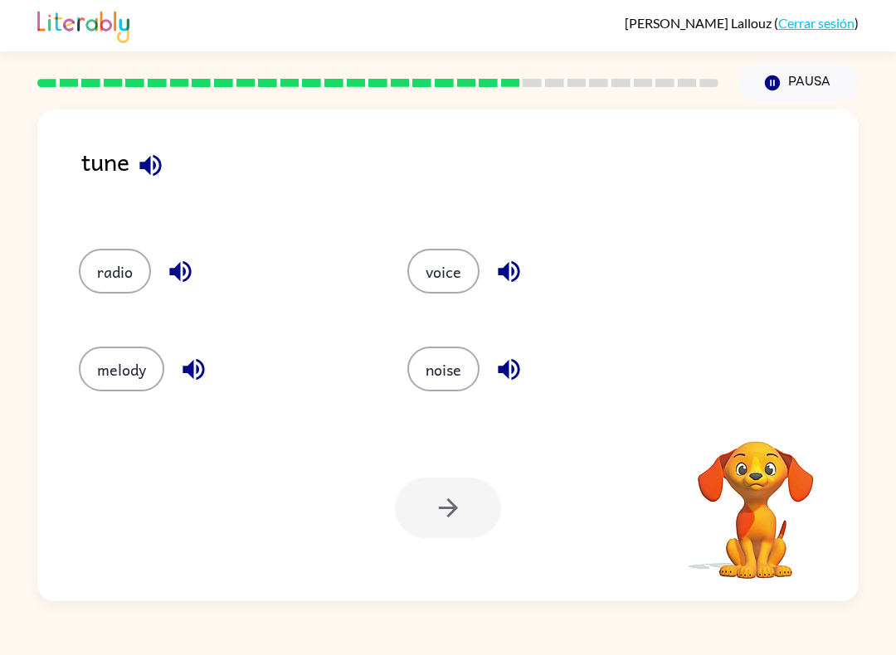
click at [113, 275] on button "radio" at bounding box center [115, 271] width 72 height 45
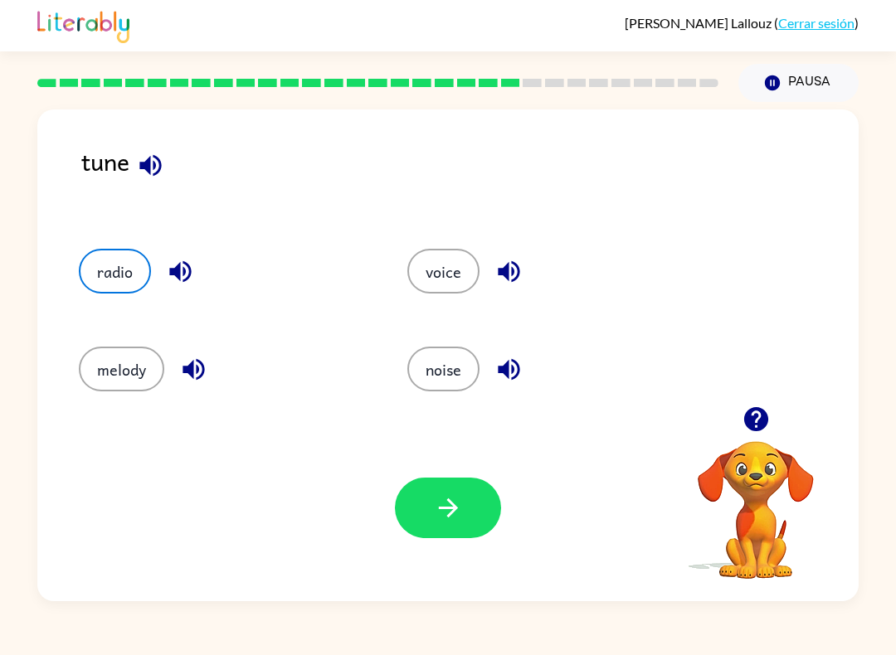
click at [446, 515] on icon "button" at bounding box center [448, 508] width 29 height 29
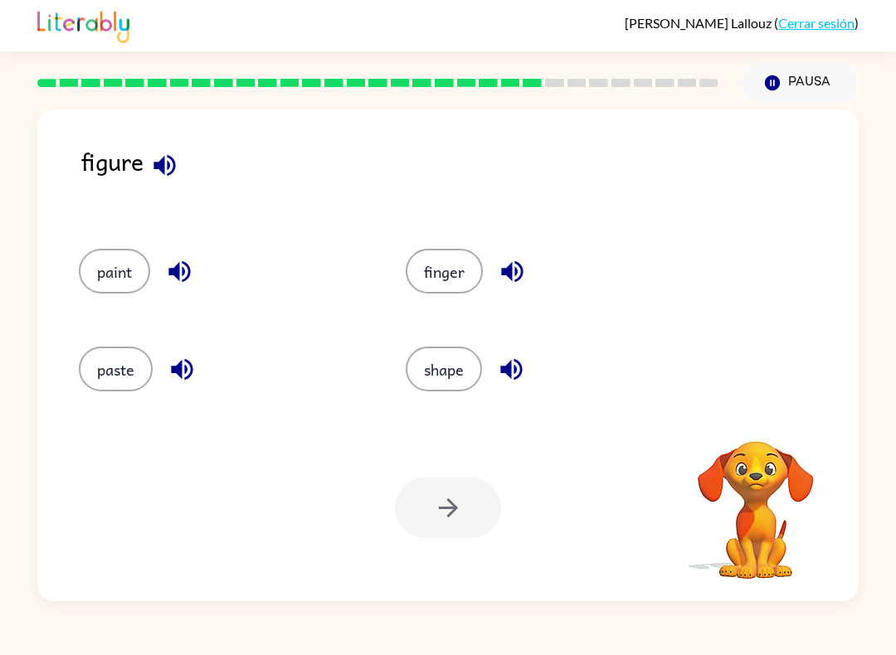
click at [107, 275] on button "paint" at bounding box center [114, 271] width 71 height 45
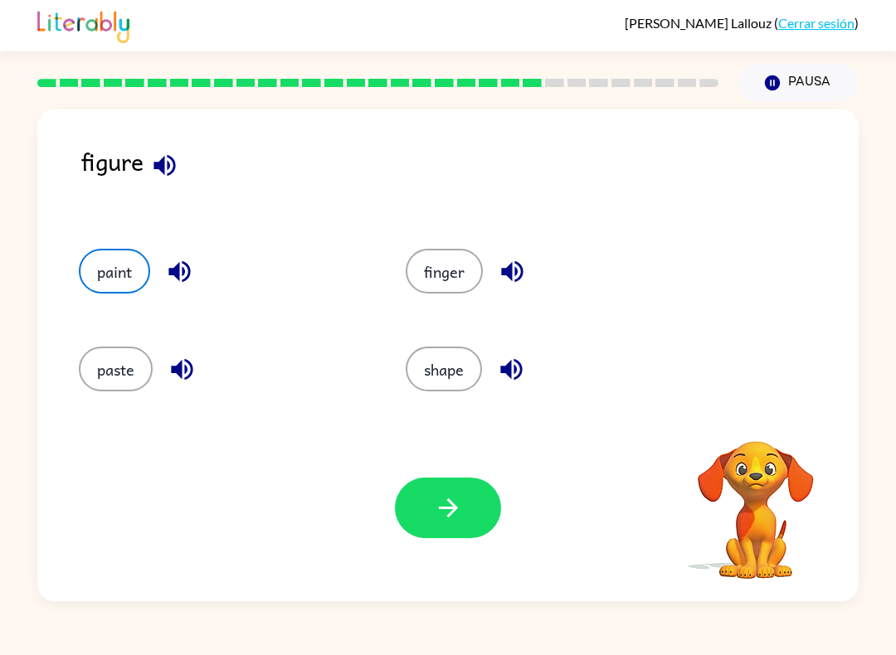
click at [457, 523] on icon "button" at bounding box center [448, 508] width 29 height 29
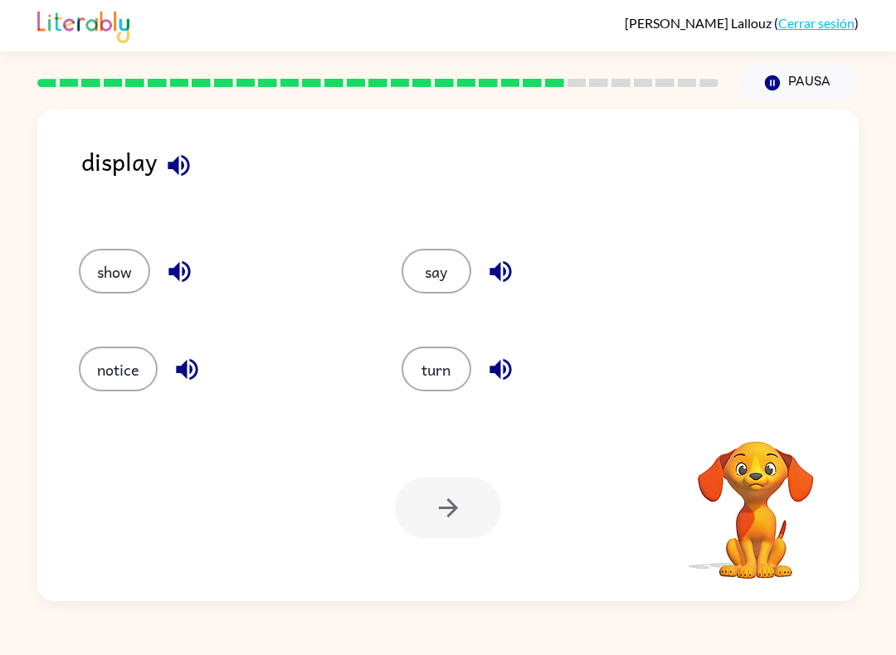
click at [447, 284] on button "say" at bounding box center [437, 271] width 70 height 45
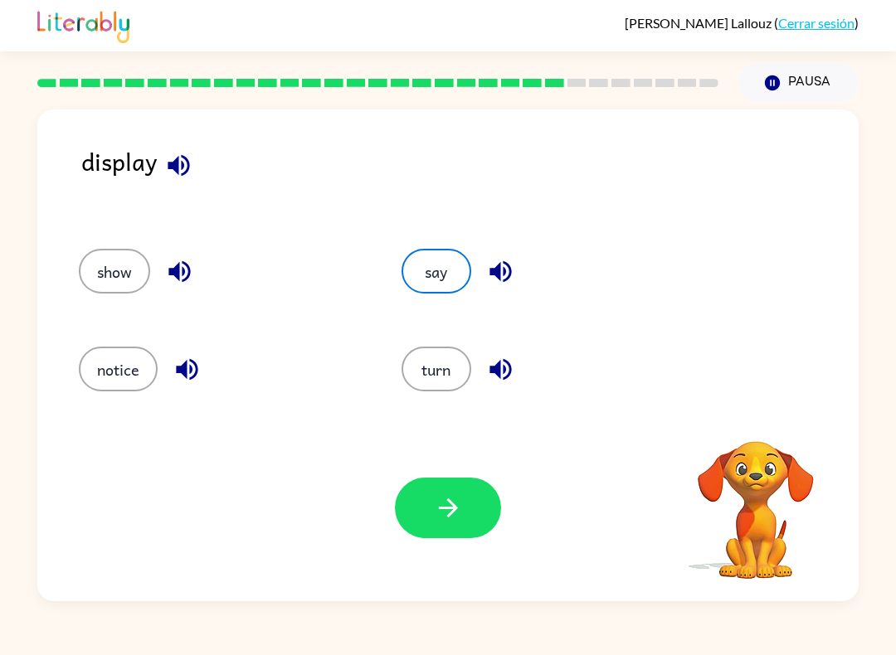
click at [454, 503] on icon "button" at bounding box center [448, 508] width 29 height 29
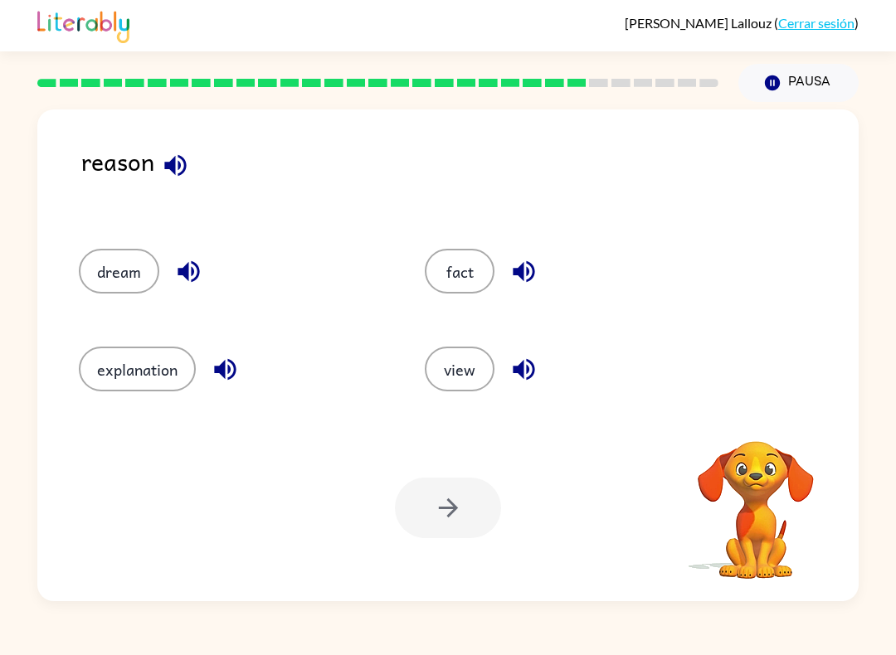
click at [119, 373] on button "explanation" at bounding box center [137, 369] width 117 height 45
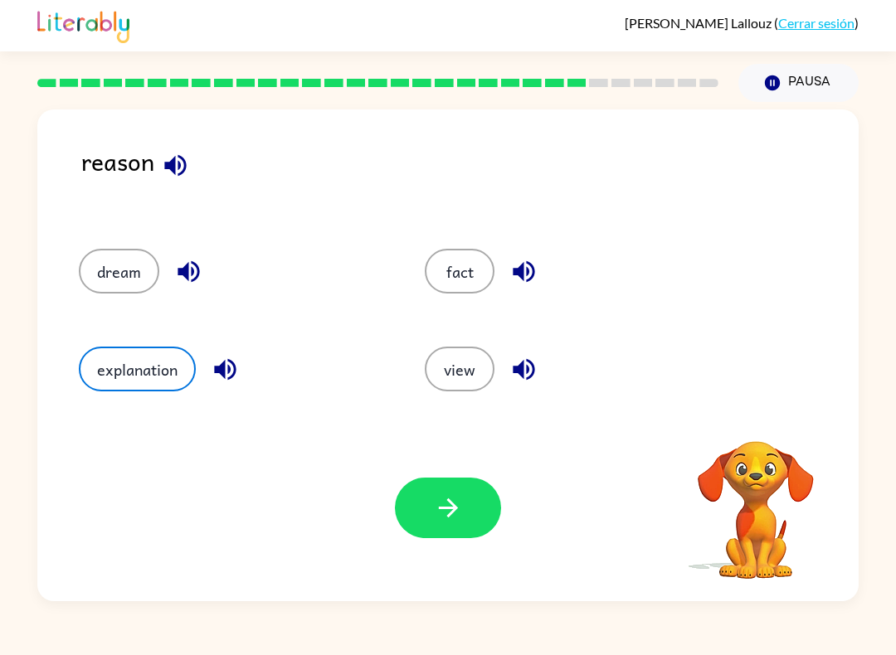
click at [440, 510] on icon "button" at bounding box center [448, 508] width 29 height 29
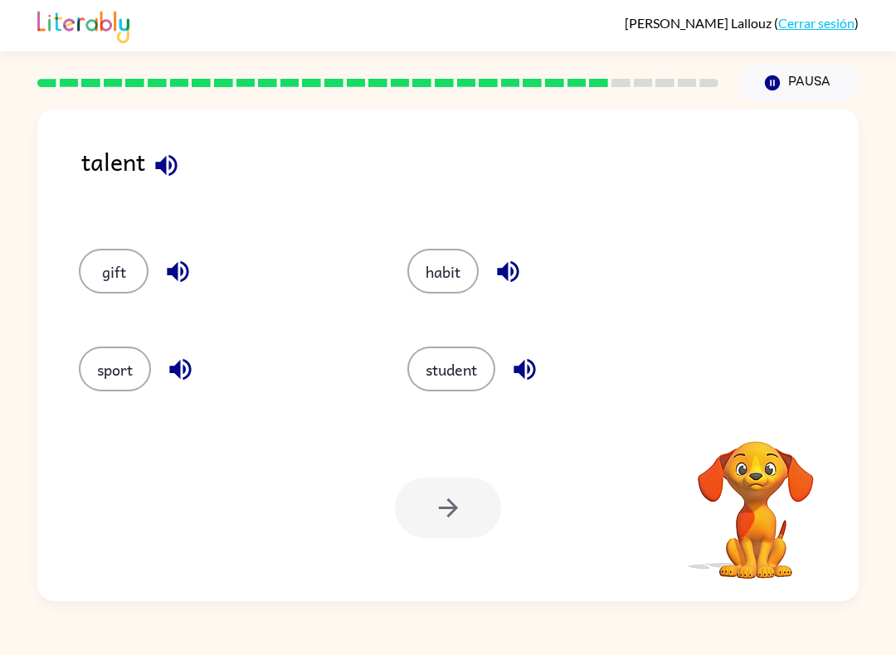
click at [115, 269] on button "gift" at bounding box center [114, 271] width 70 height 45
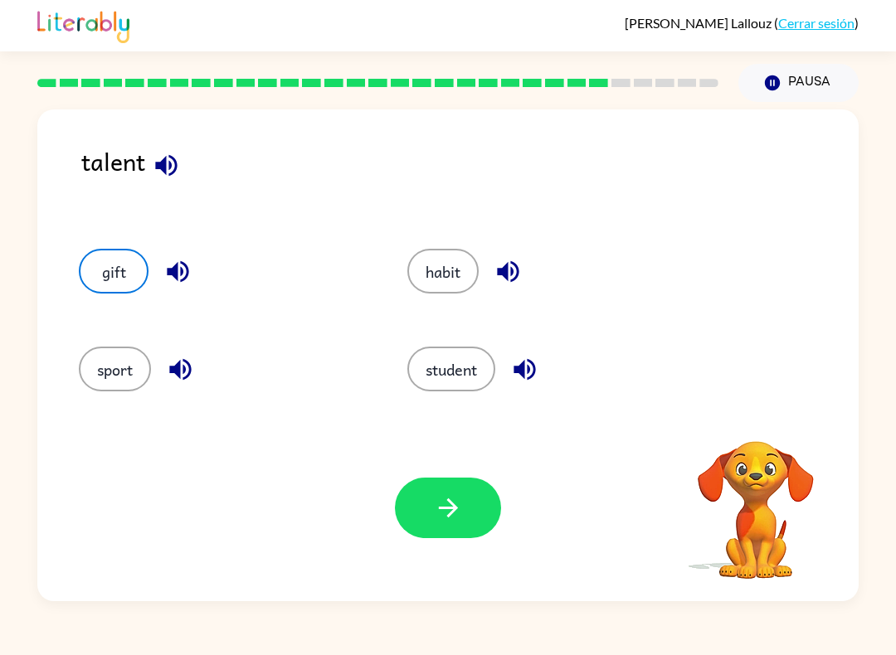
click at [455, 538] on button "button" at bounding box center [448, 508] width 106 height 61
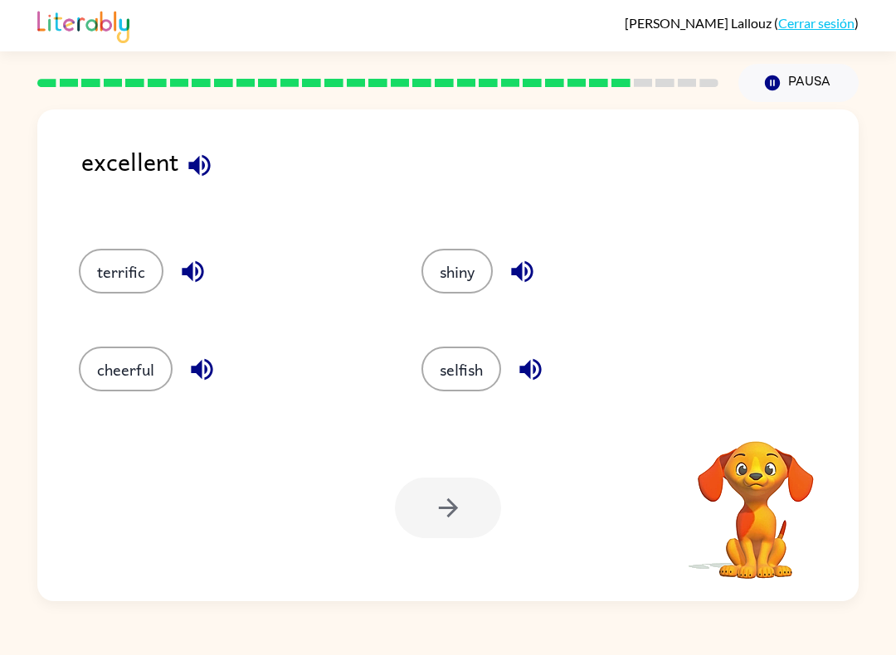
click at [124, 273] on button "terrific" at bounding box center [121, 271] width 85 height 45
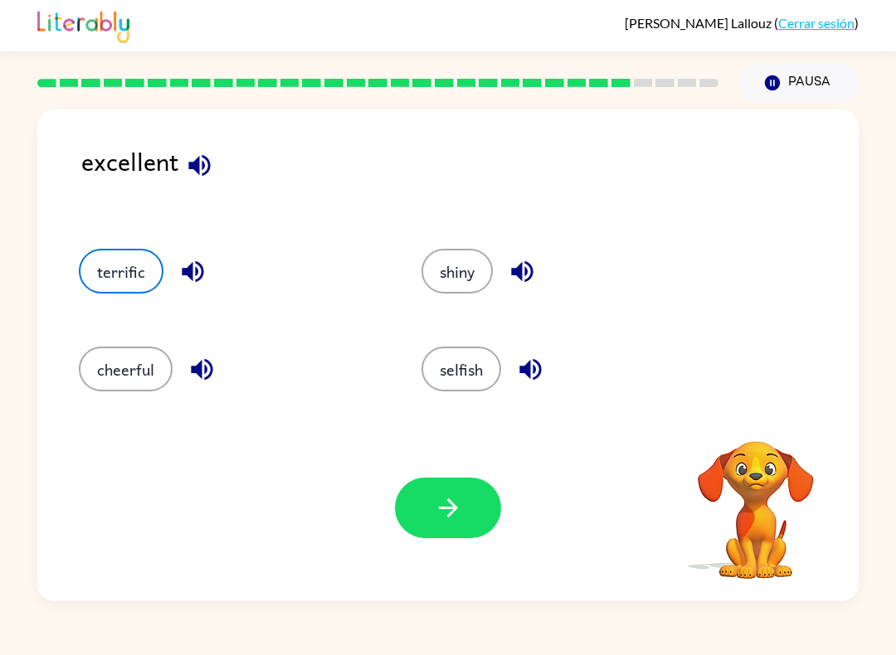
click at [451, 526] on button "button" at bounding box center [448, 508] width 106 height 61
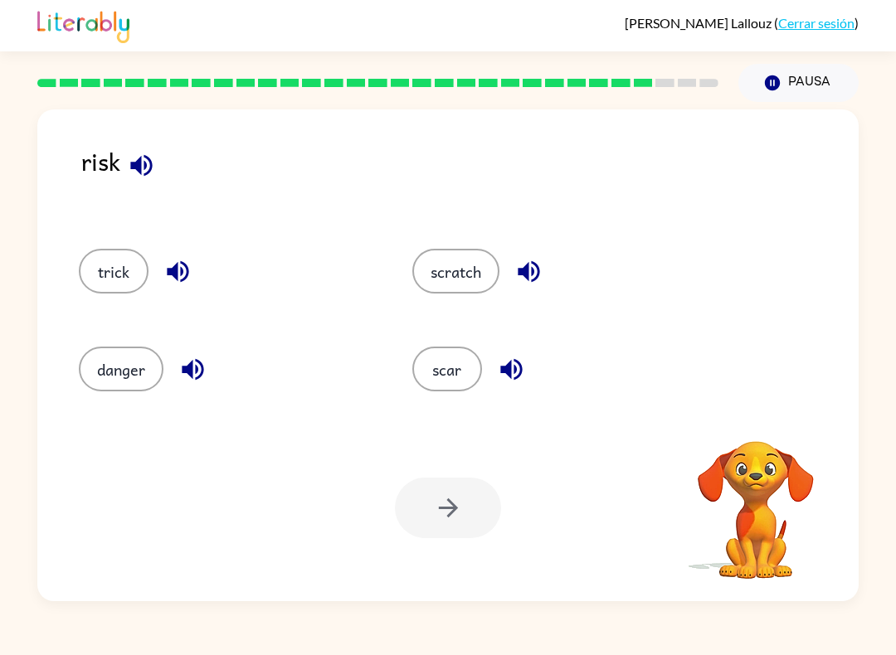
click at [457, 282] on button "scratch" at bounding box center [455, 271] width 87 height 45
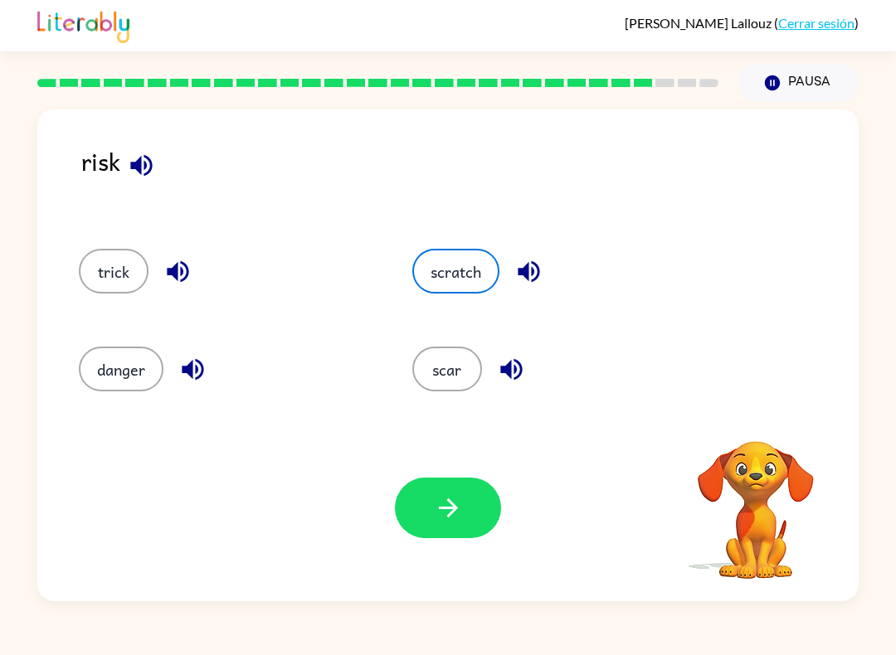
click at [451, 507] on icon "button" at bounding box center [448, 508] width 29 height 29
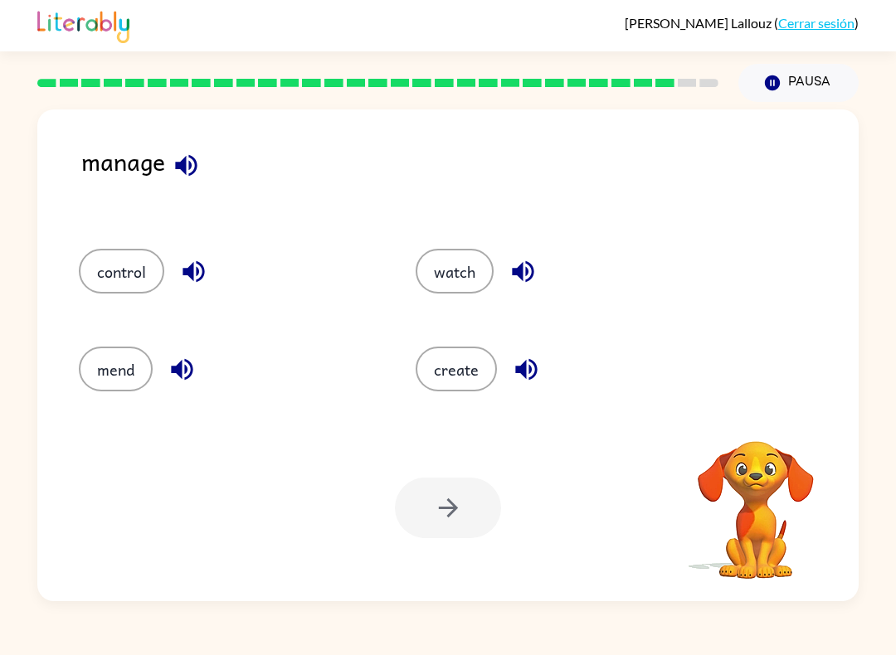
click at [127, 387] on button "mend" at bounding box center [116, 369] width 74 height 45
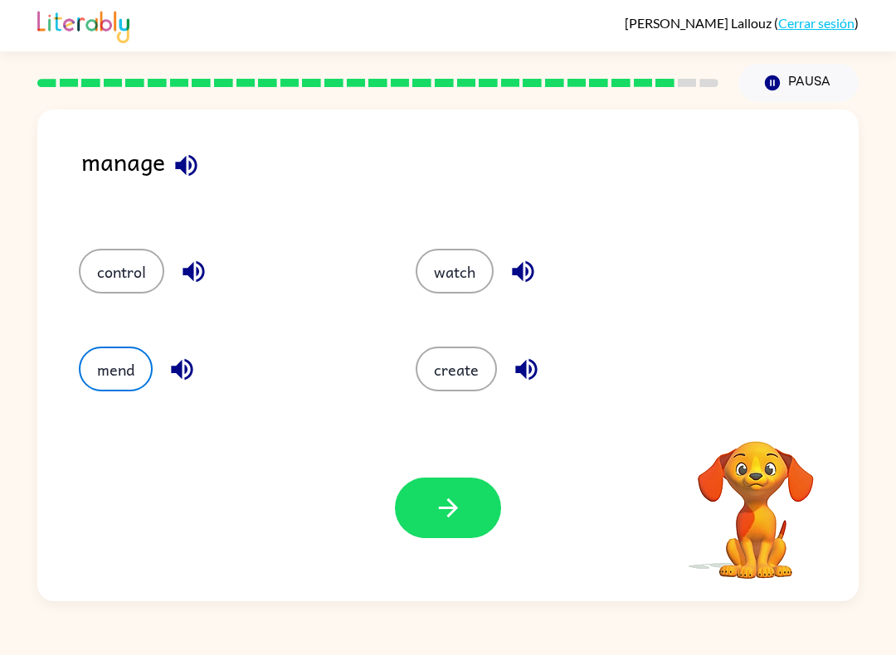
click at [453, 504] on icon "button" at bounding box center [447, 508] width 19 height 19
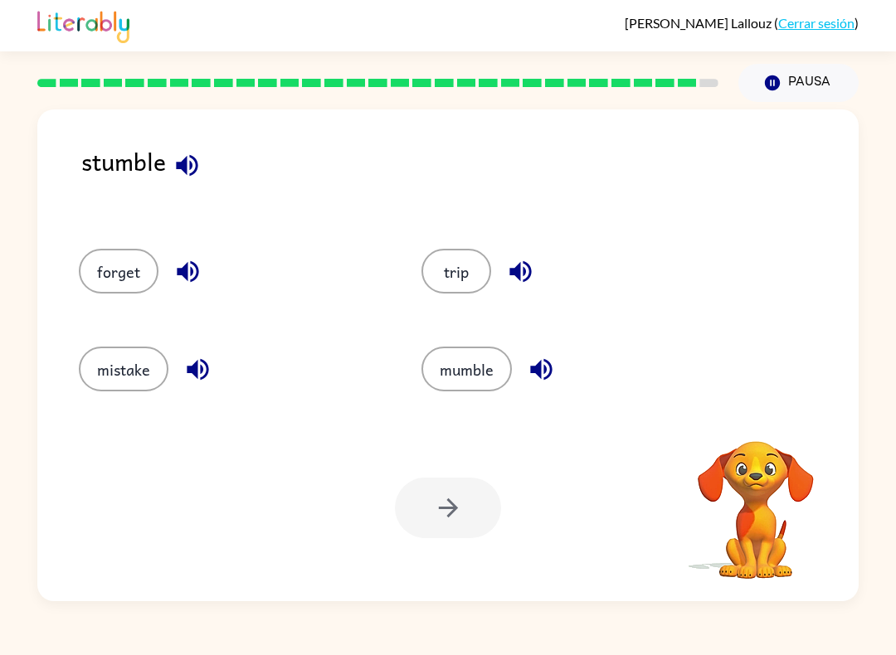
click at [114, 267] on button "forget" at bounding box center [119, 271] width 80 height 45
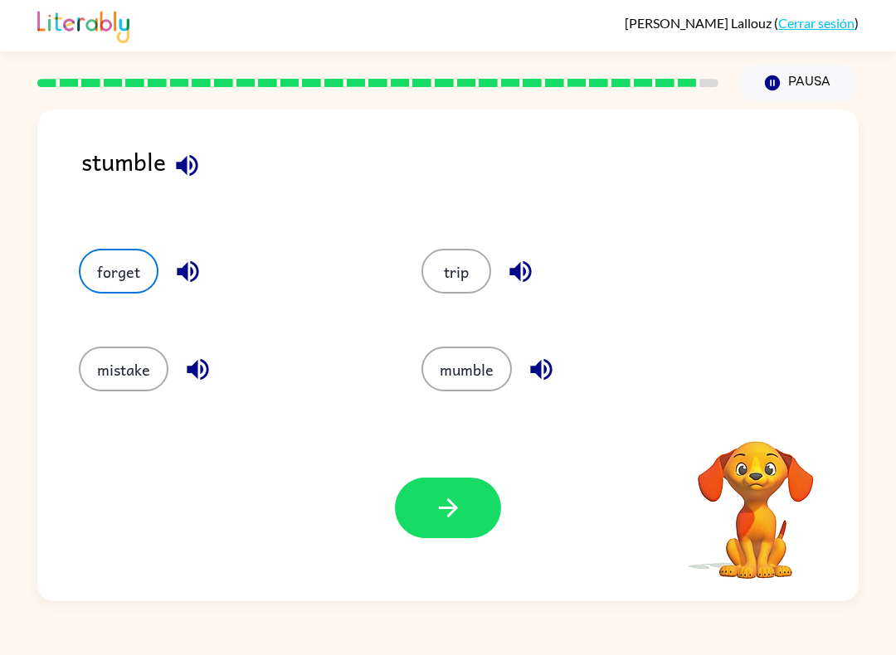
click at [437, 494] on button "button" at bounding box center [448, 508] width 106 height 61
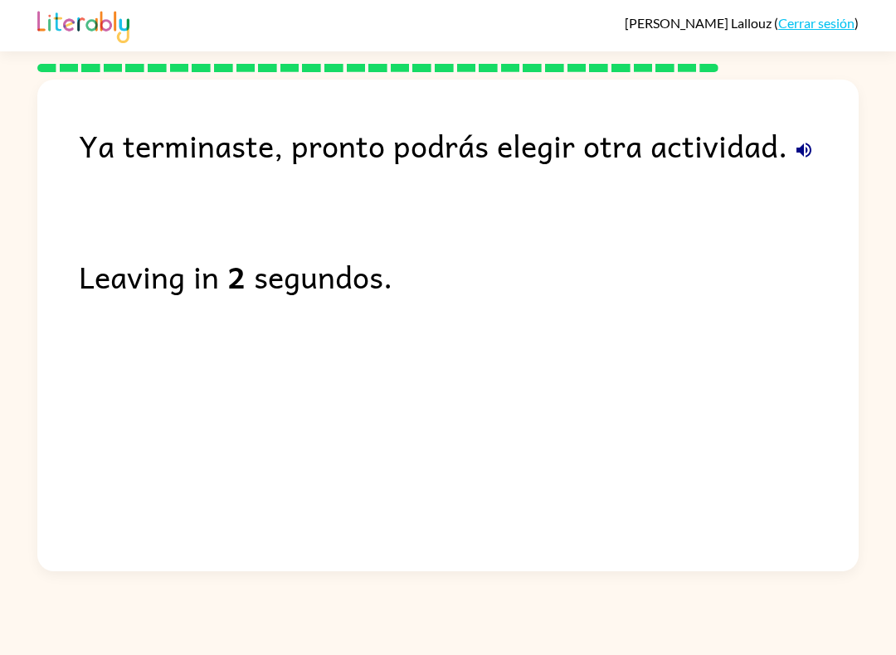
click at [805, 143] on icon "button" at bounding box center [804, 150] width 20 height 20
